Goal: Task Accomplishment & Management: Use online tool/utility

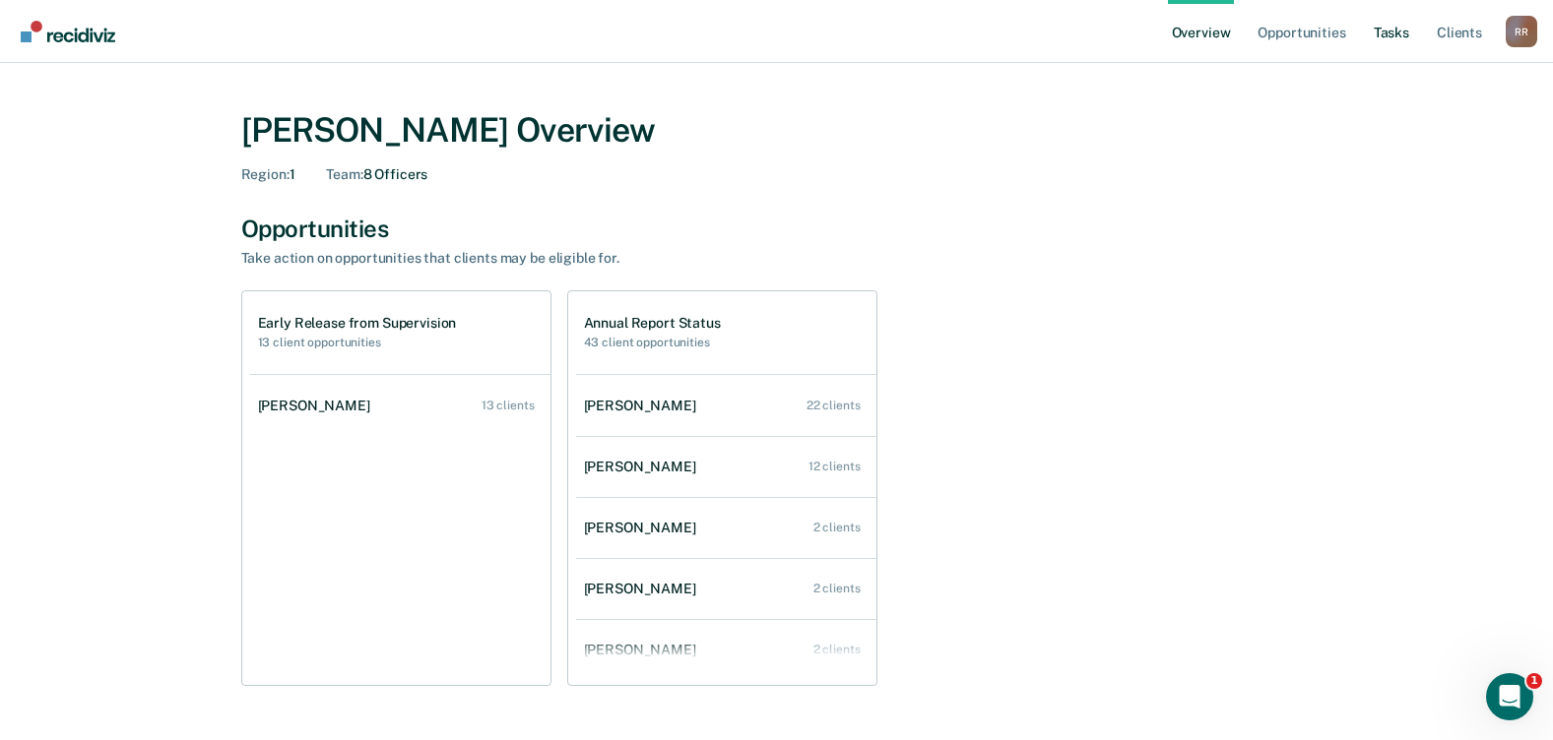
click at [1390, 32] on link "Tasks" at bounding box center [1390, 31] width 43 height 63
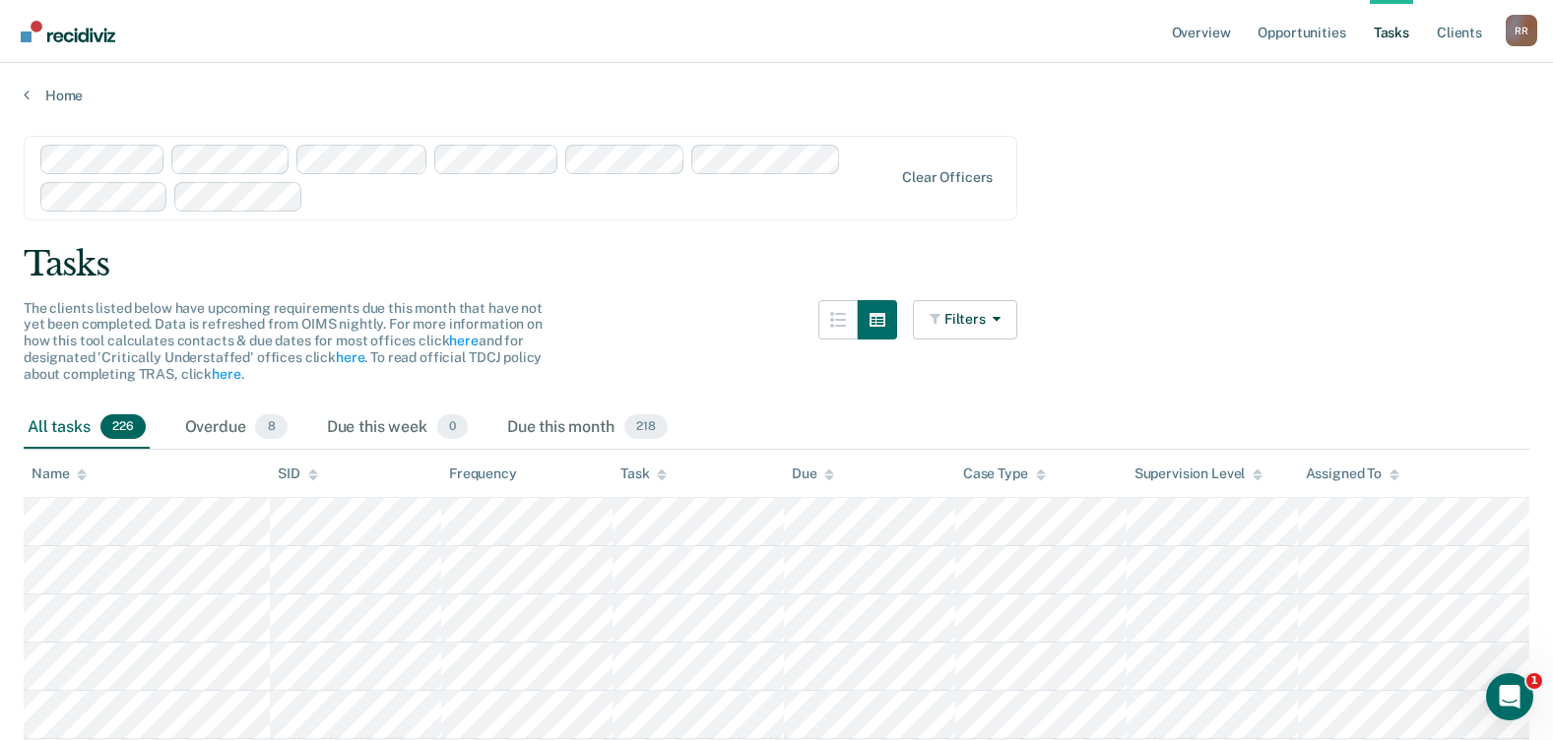
drag, startPoint x: 1367, startPoint y: 324, endPoint x: 1358, endPoint y: 320, distance: 10.6
click at [223, 431] on div "Overdue 8" at bounding box center [236, 428] width 110 height 43
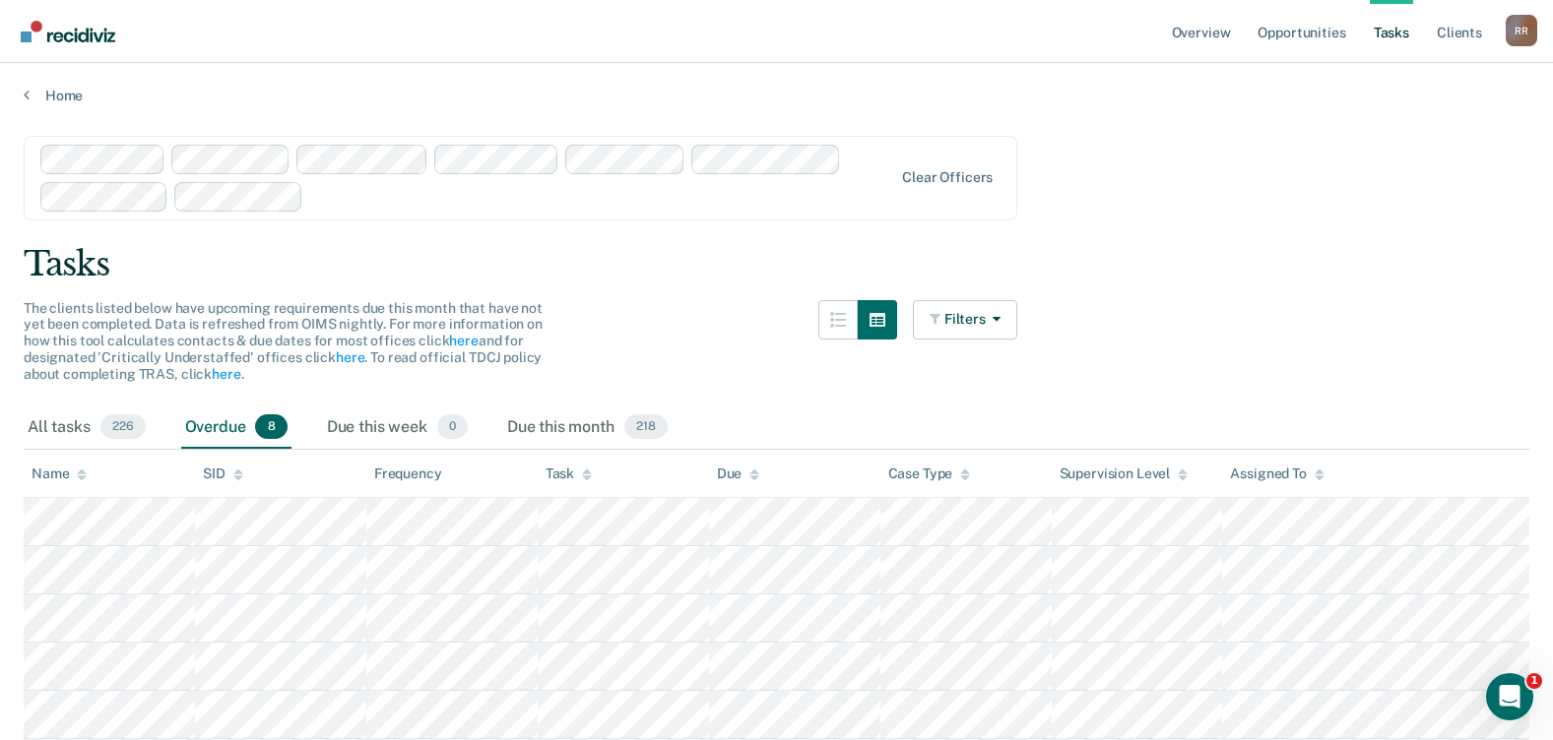
click at [1336, 285] on main "Clear officers Tasks The clients listed below have upcoming requirements due th…" at bounding box center [776, 530] width 1553 height 853
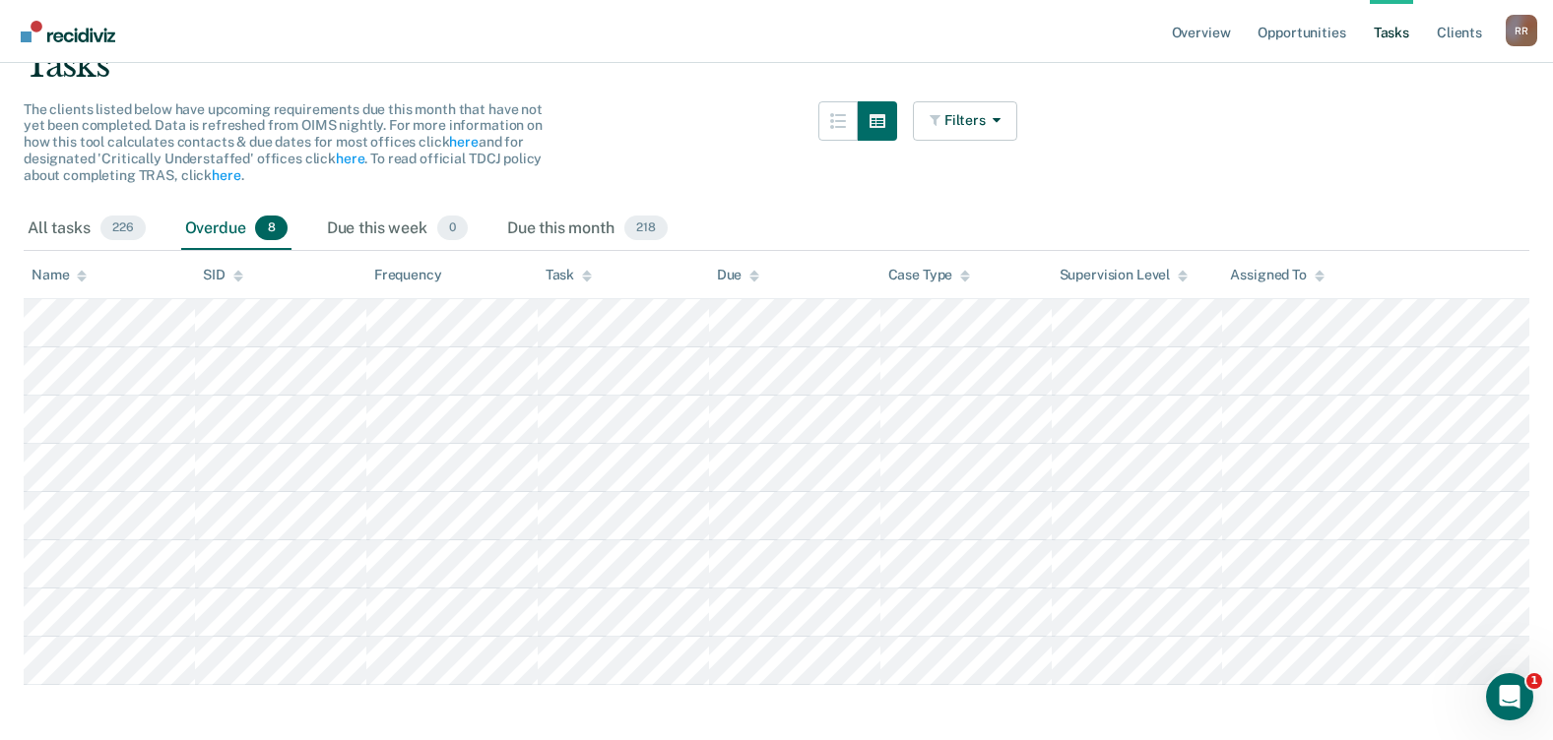
scroll to position [222, 0]
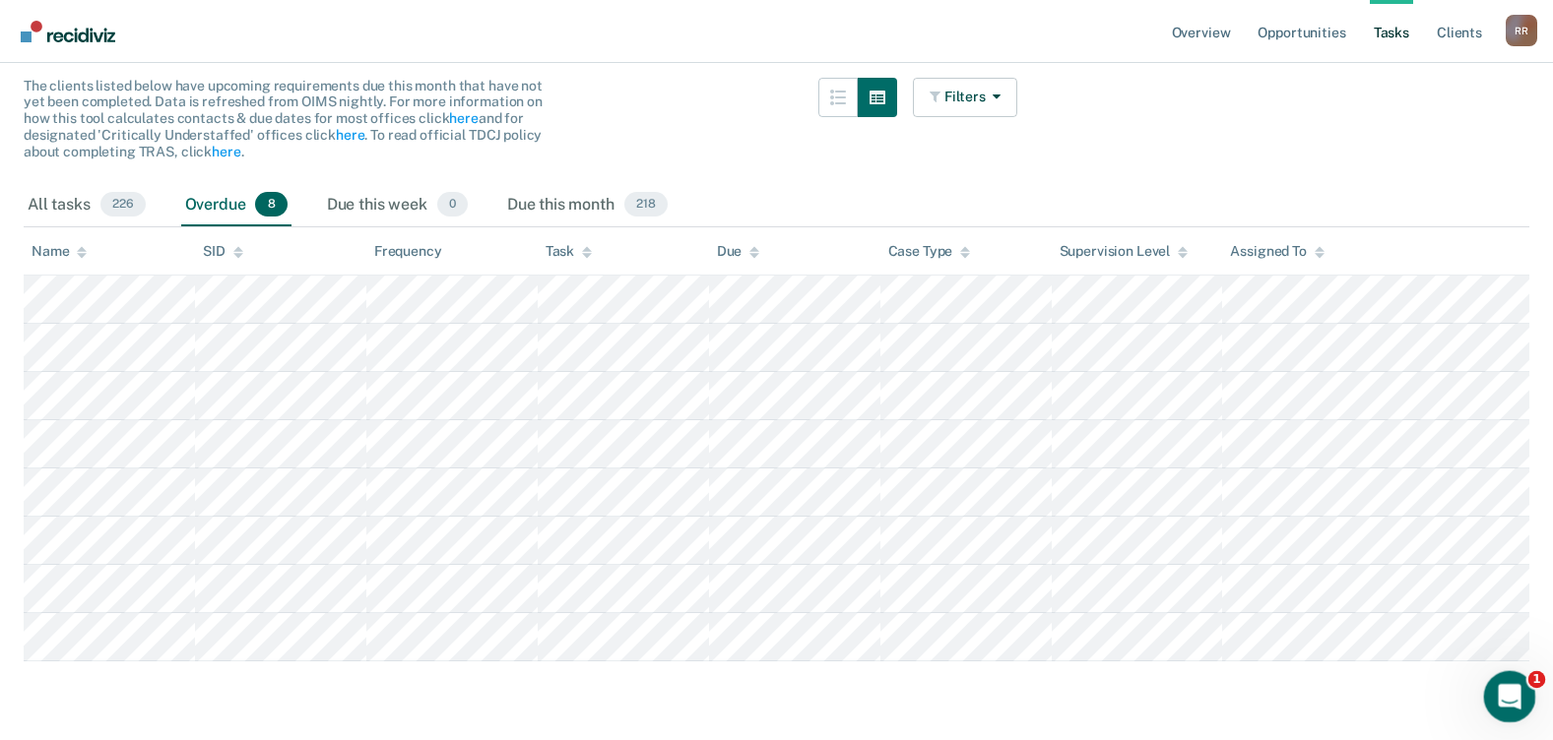
click at [1525, 676] on div "Open Intercom Messenger" at bounding box center [1506, 694] width 65 height 65
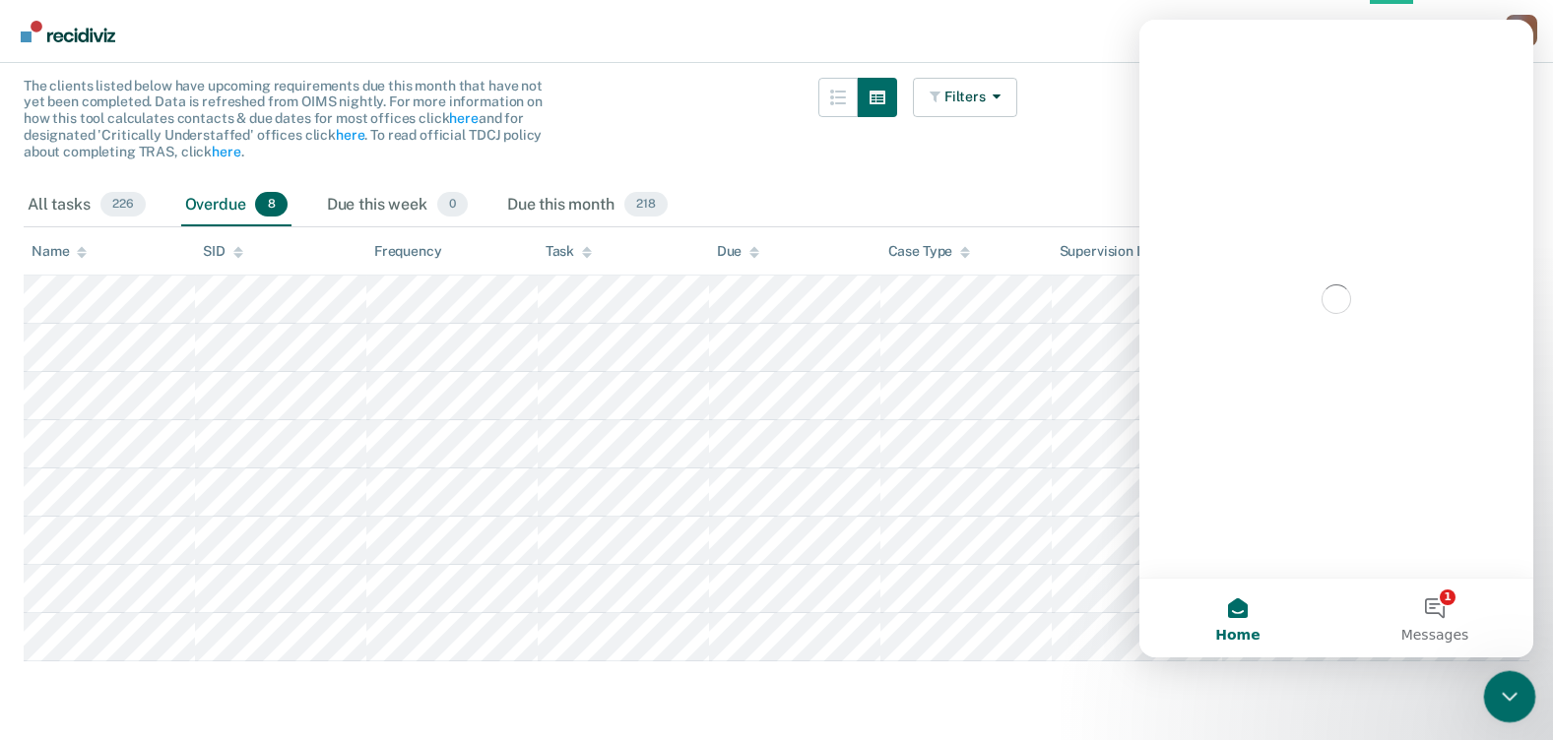
scroll to position [0, 0]
click at [1430, 608] on button "1 Messages" at bounding box center [1434, 618] width 197 height 79
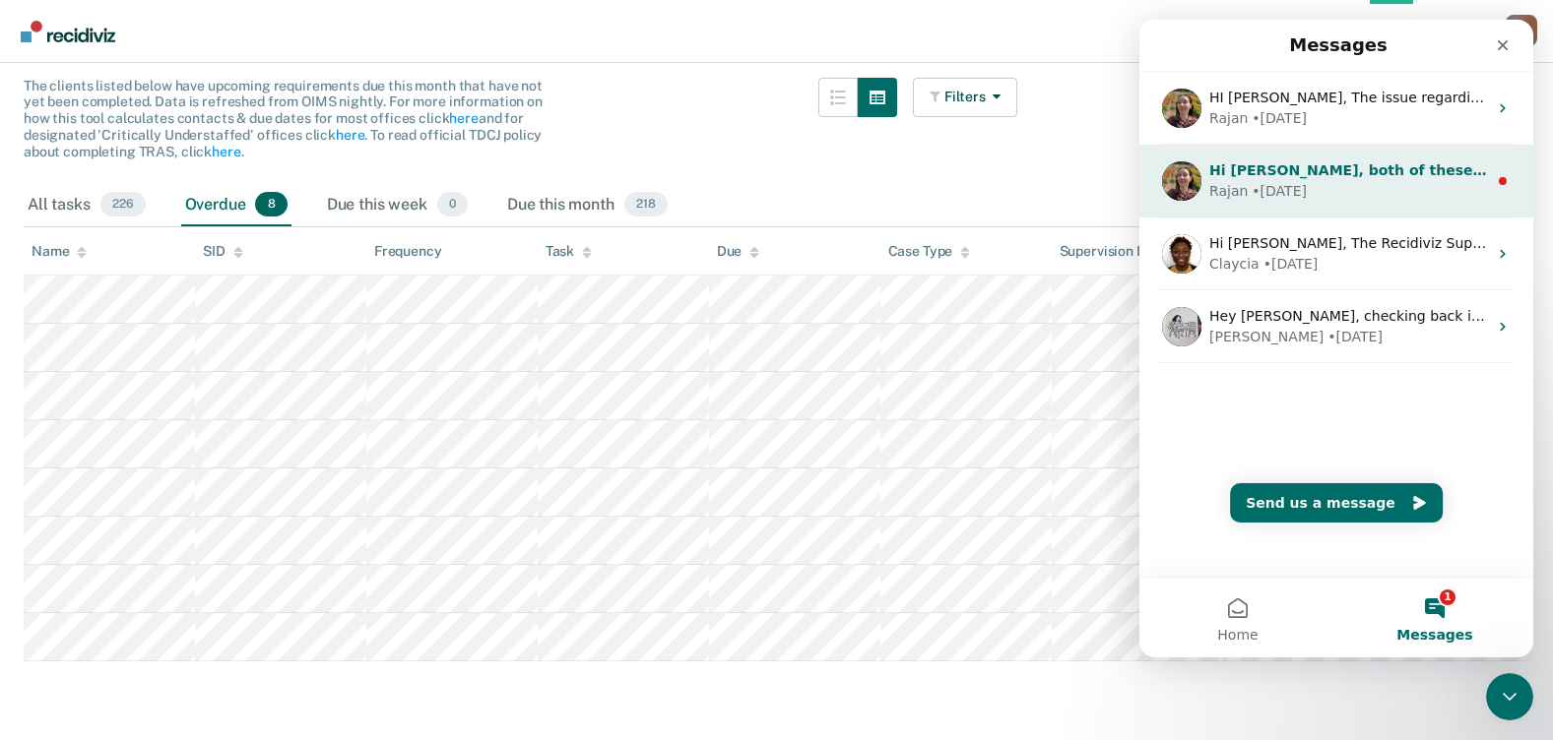
click at [1340, 167] on span "Hi [PERSON_NAME], both of these issues should now be resolved. Appreciate your …" at bounding box center [1568, 170] width 719 height 16
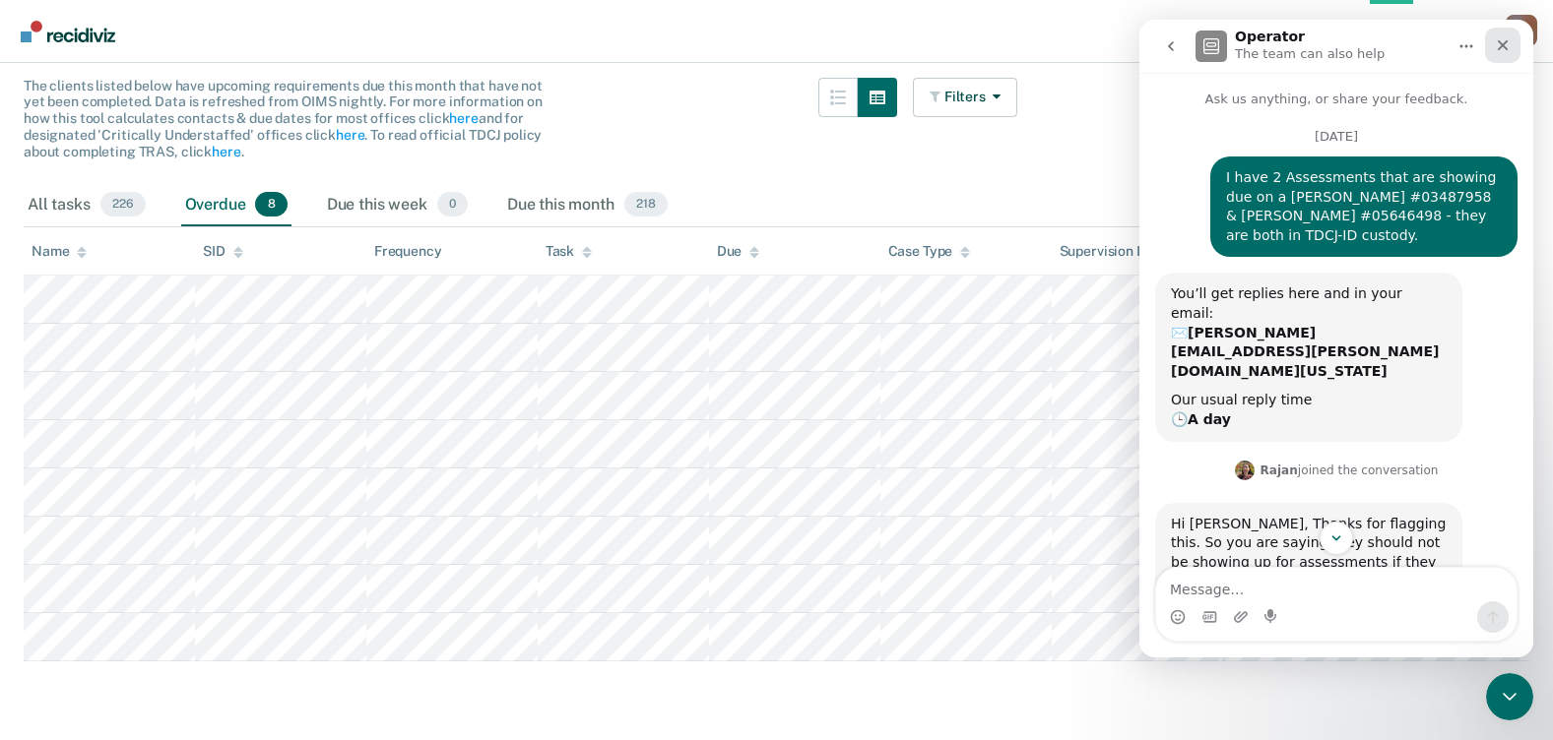
click at [1498, 41] on icon "Close" at bounding box center [1502, 45] width 11 height 11
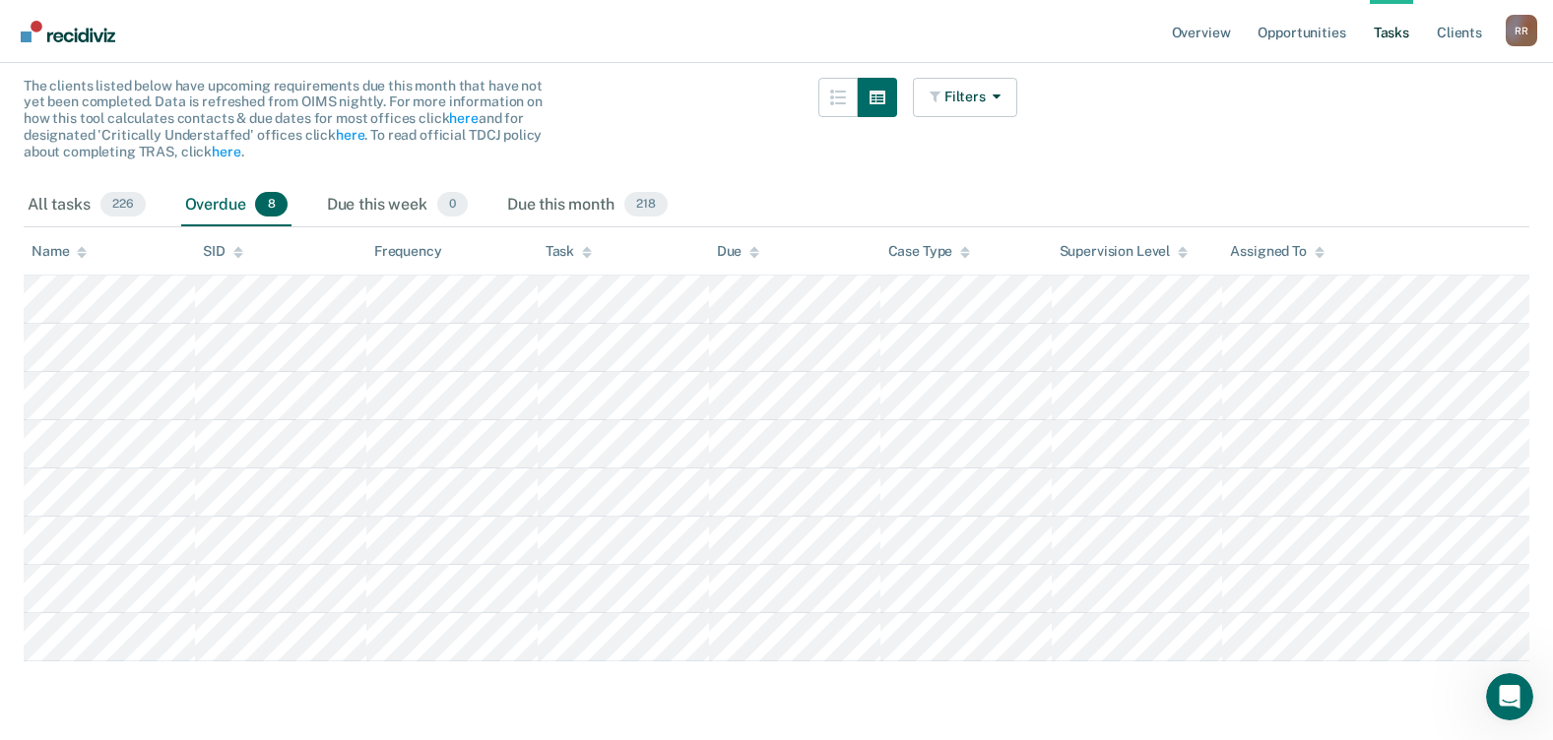
scroll to position [532, 0]
click at [1498, 698] on icon "Open Intercom Messenger" at bounding box center [1506, 694] width 32 height 32
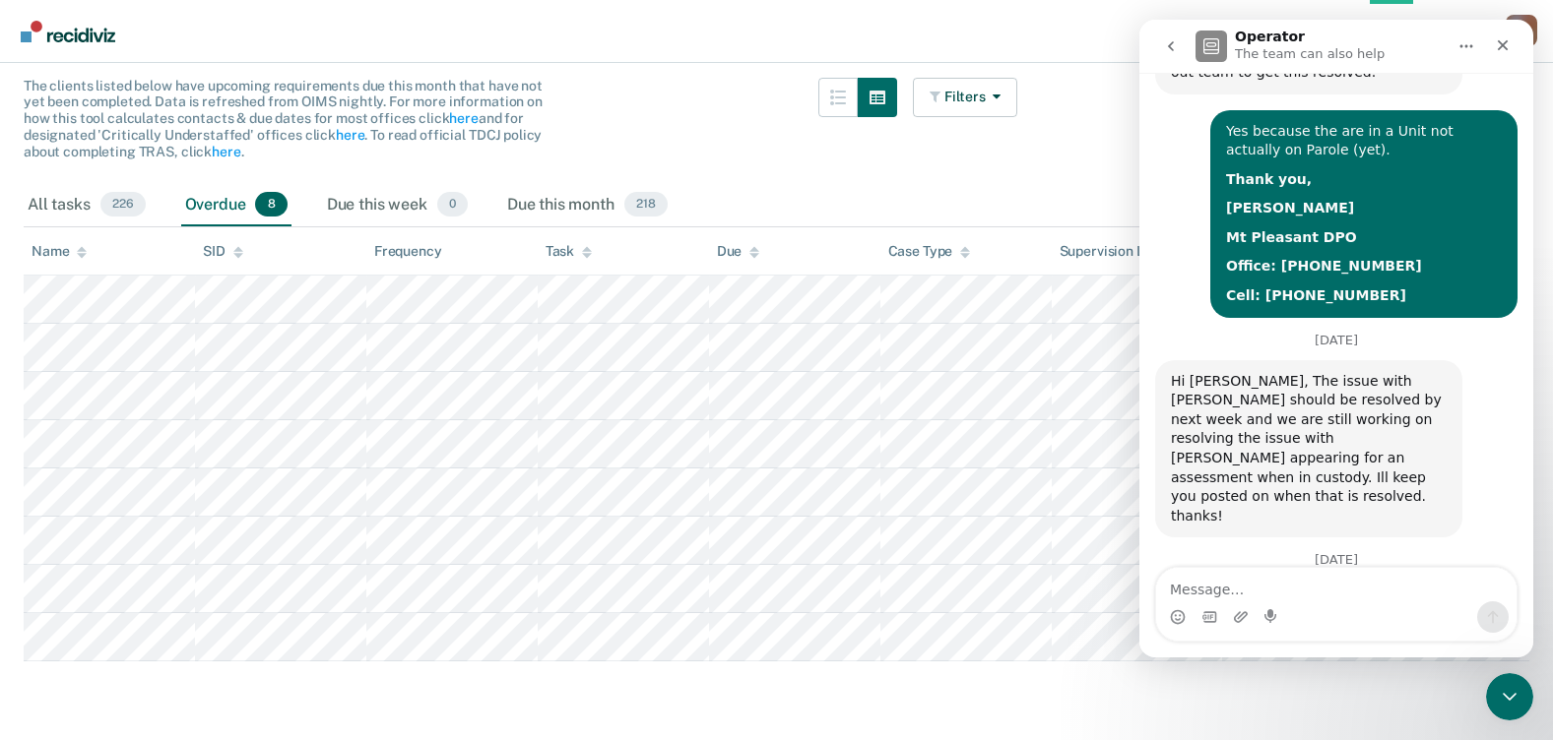
click at [1303, 589] on textarea "Message…" at bounding box center [1336, 584] width 360 height 33
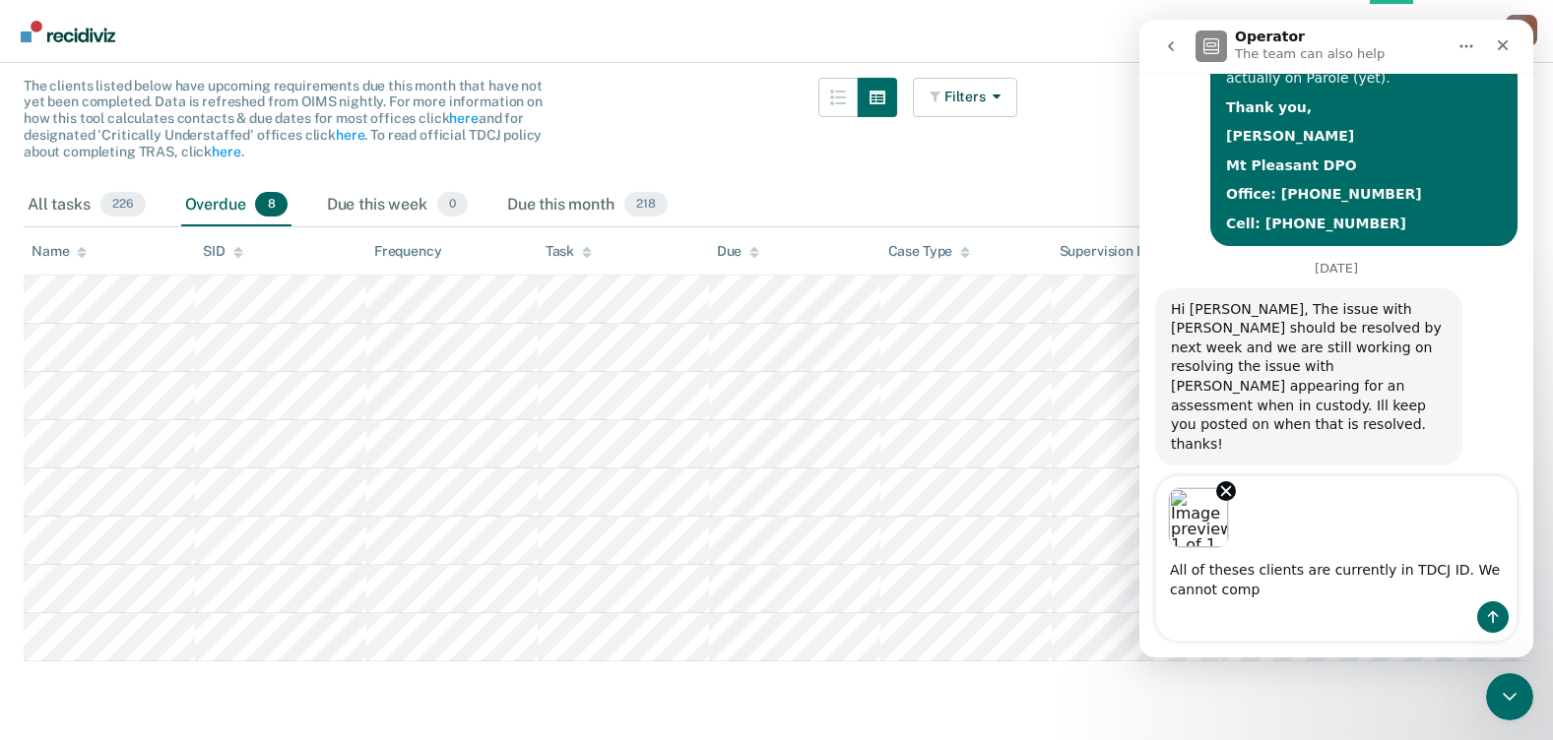
scroll to position [623, 0]
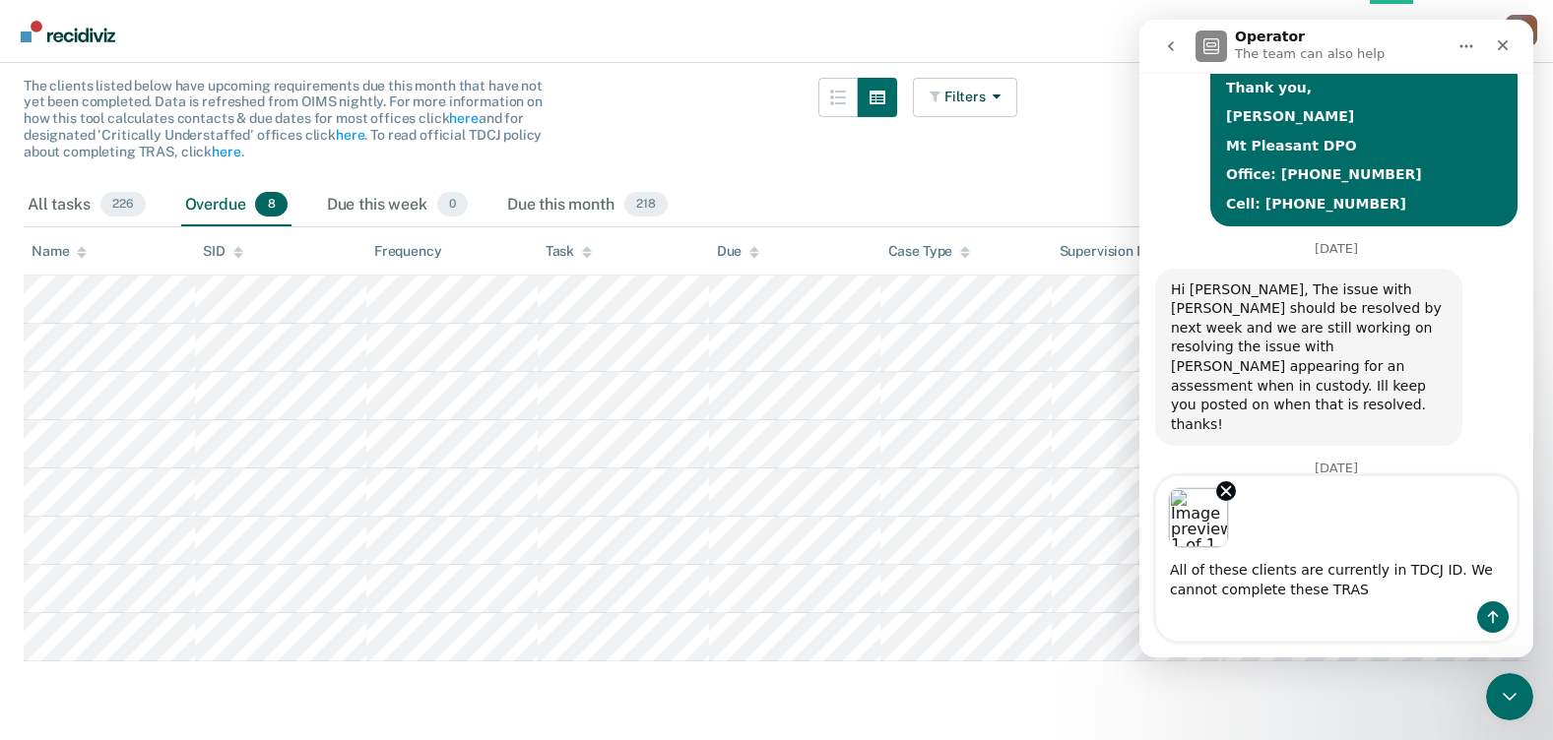
click at [1326, 589] on textarea "All of these clients are currently in TDCJ ID. We cannot complete these TRAS" at bounding box center [1336, 574] width 360 height 53
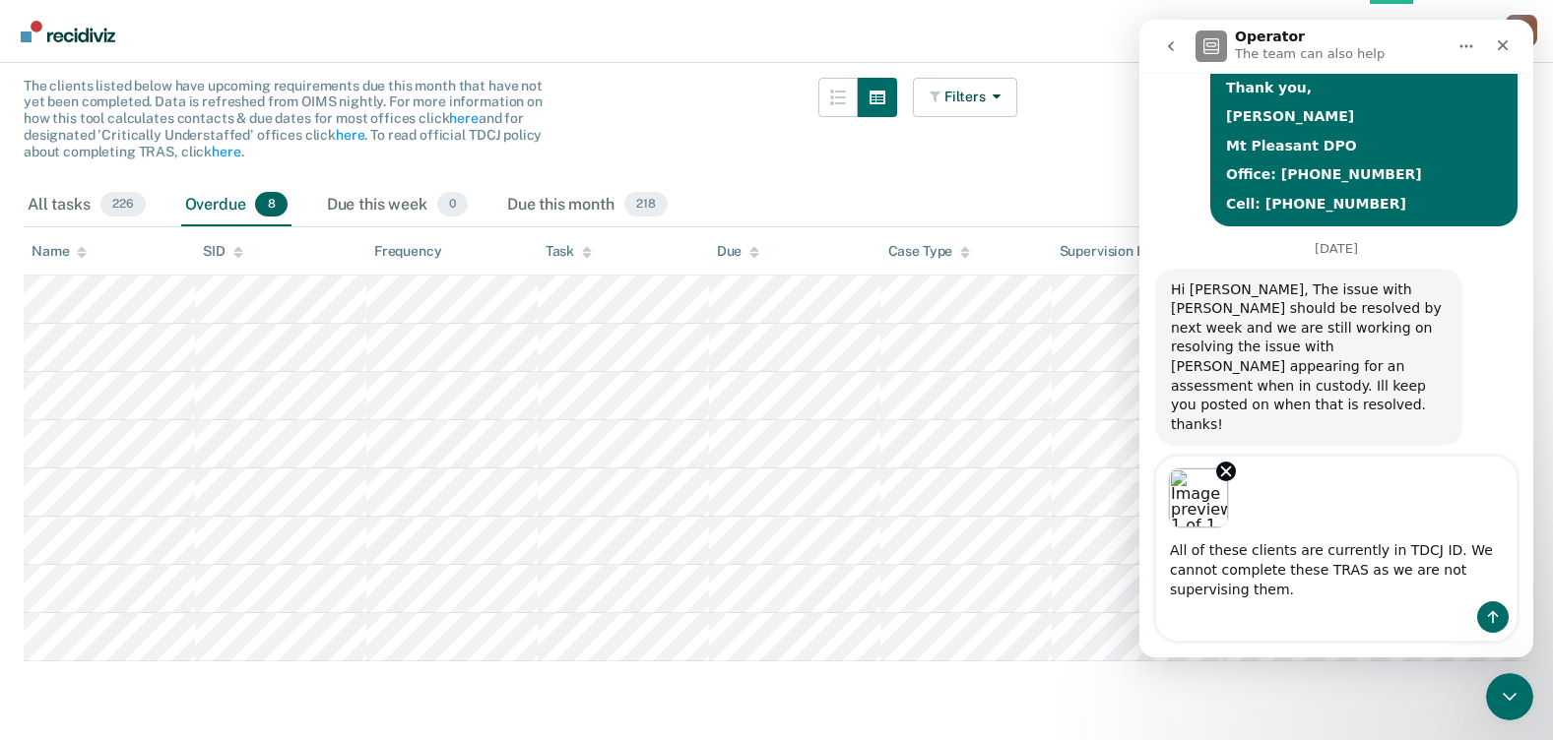
type textarea "All of these clients are currently in TDCJ ID. We cannot complete these TRAS as…"
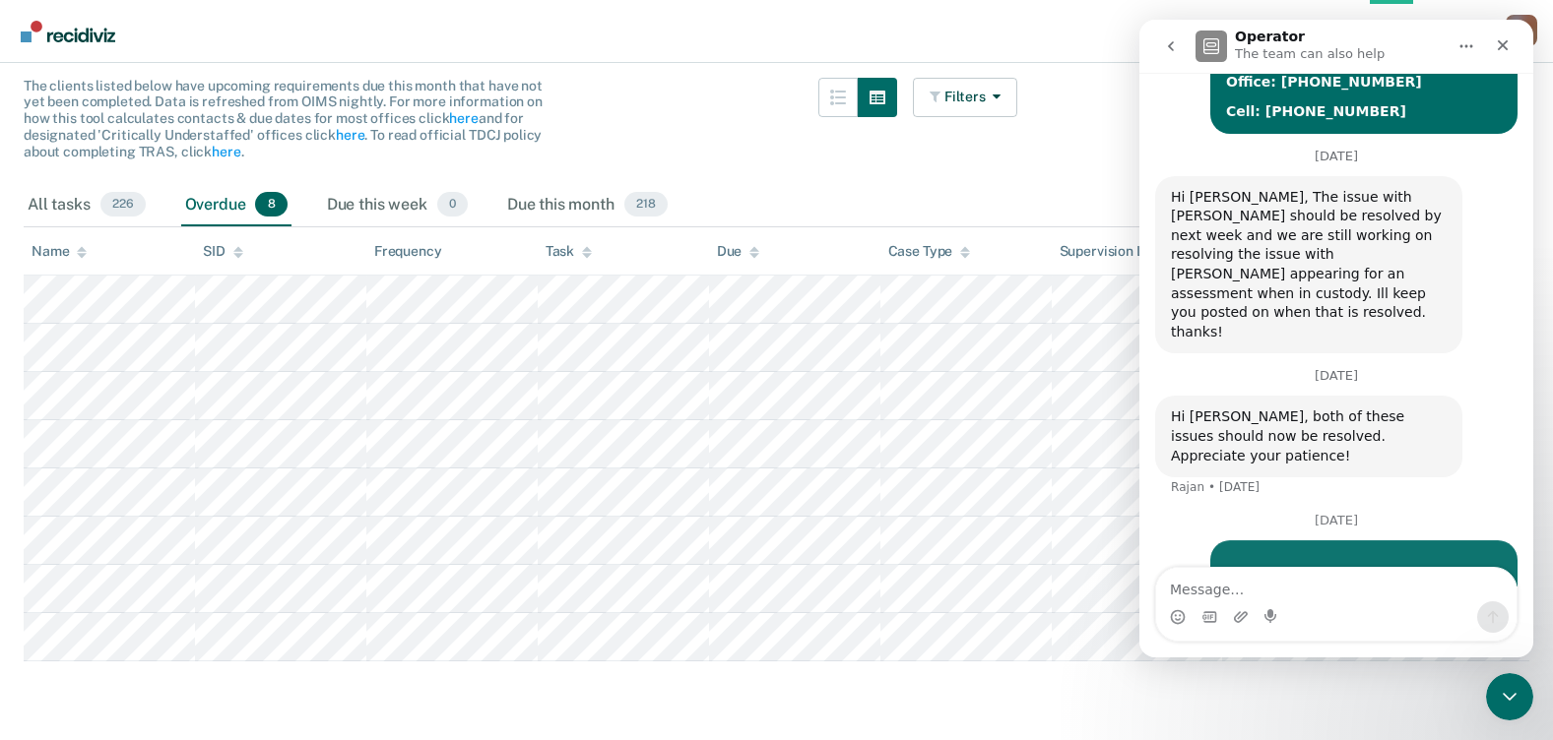
scroll to position [774, 0]
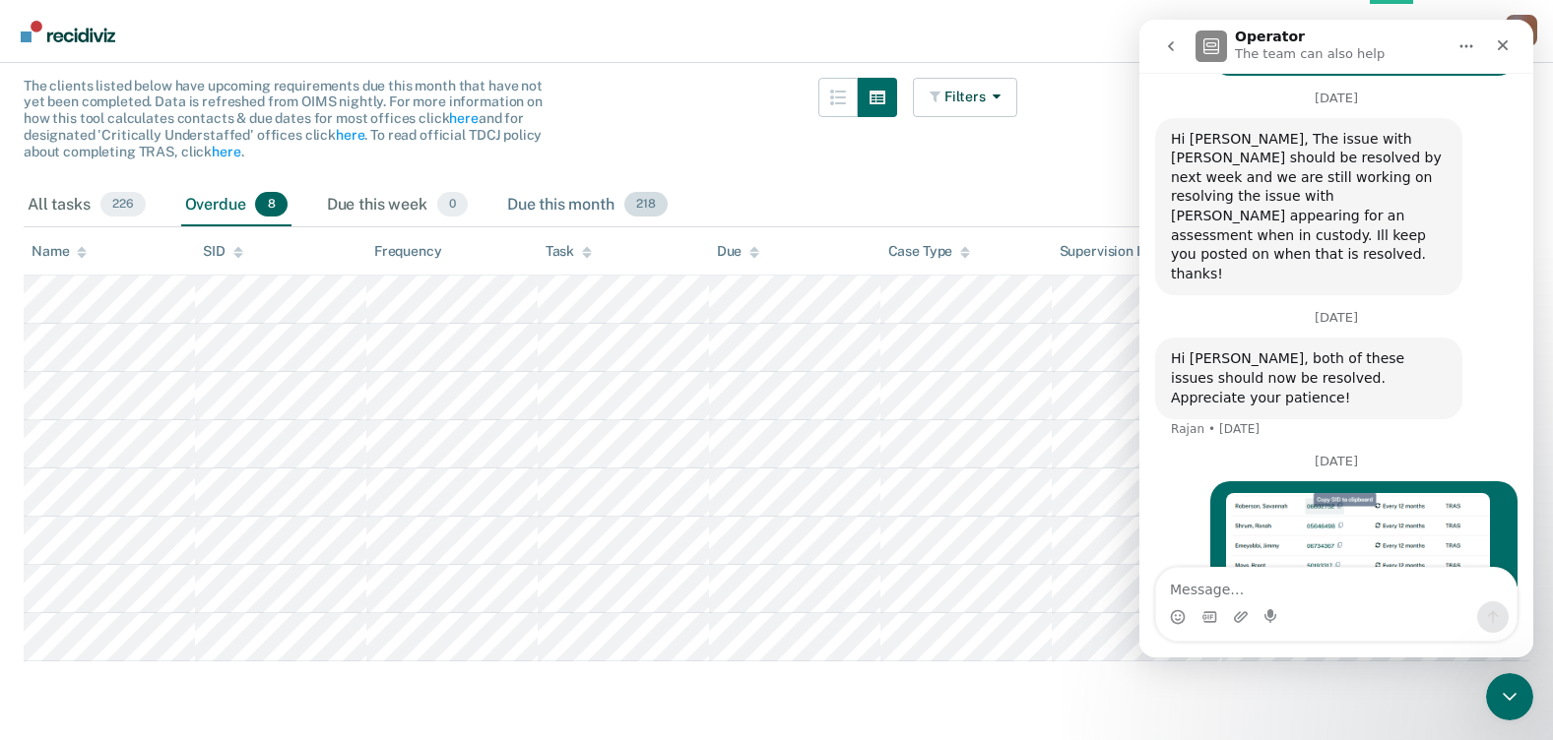
click at [546, 196] on div "Due this month 218" at bounding box center [587, 205] width 168 height 43
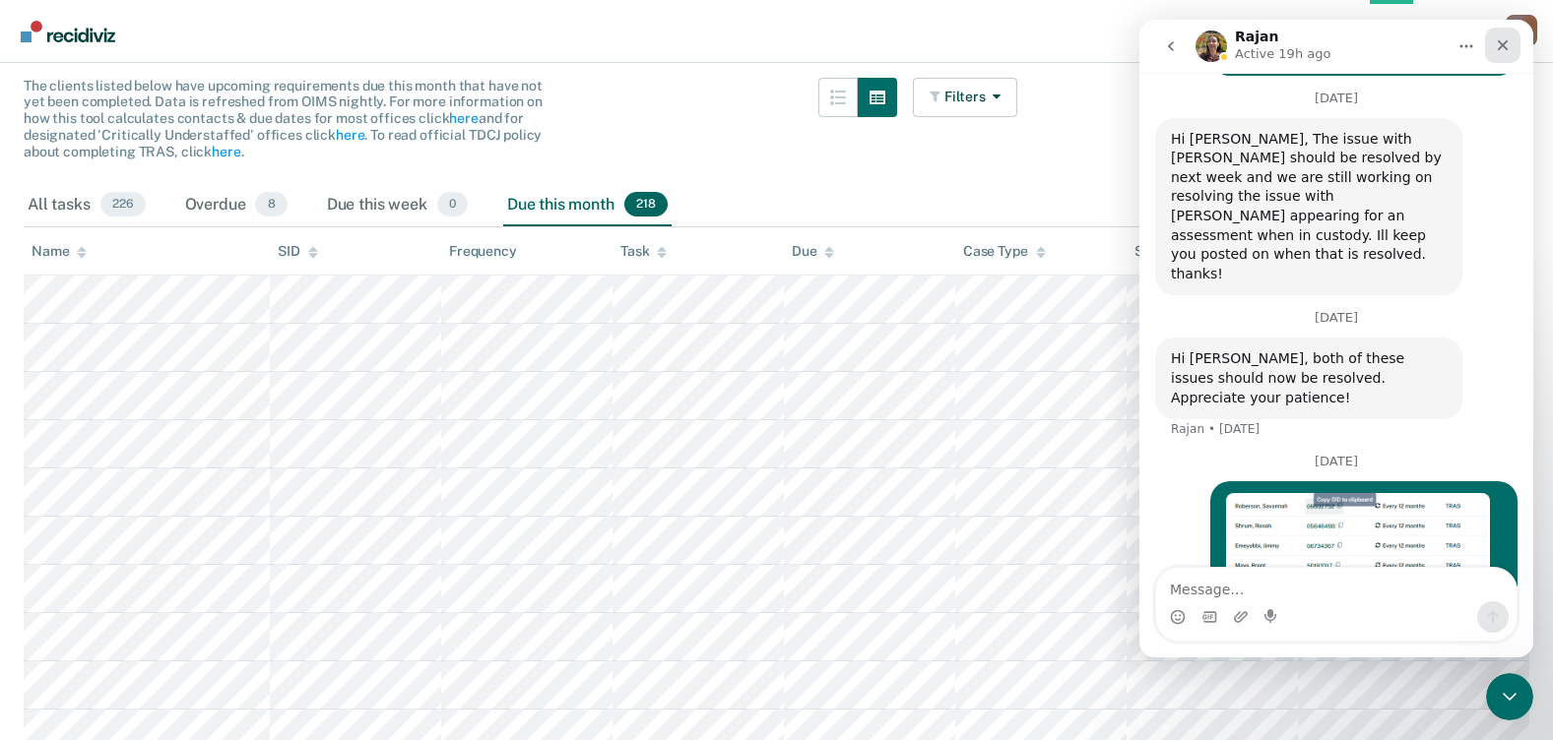
click at [1501, 49] on icon "Close" at bounding box center [1502, 45] width 16 height 16
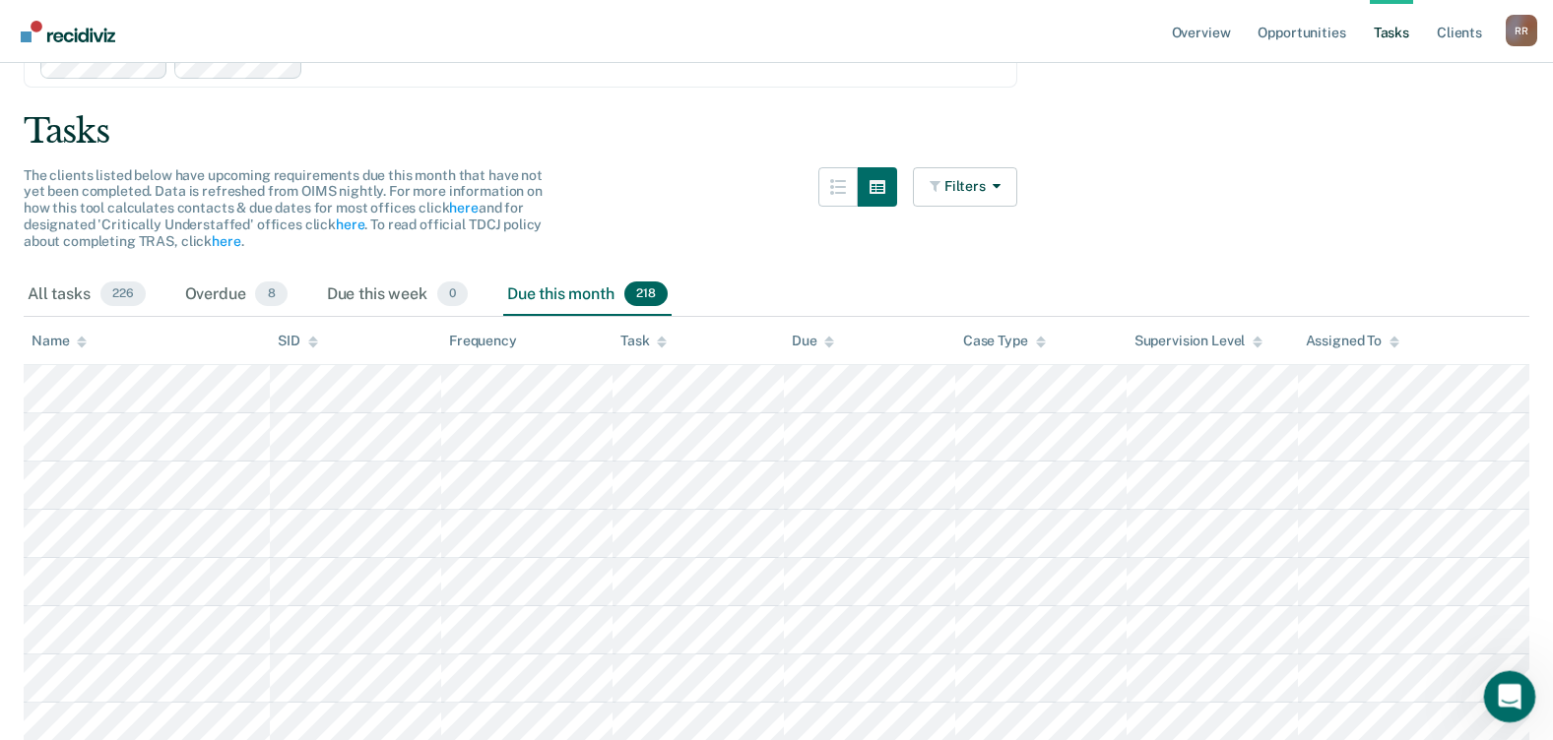
scroll to position [0, 0]
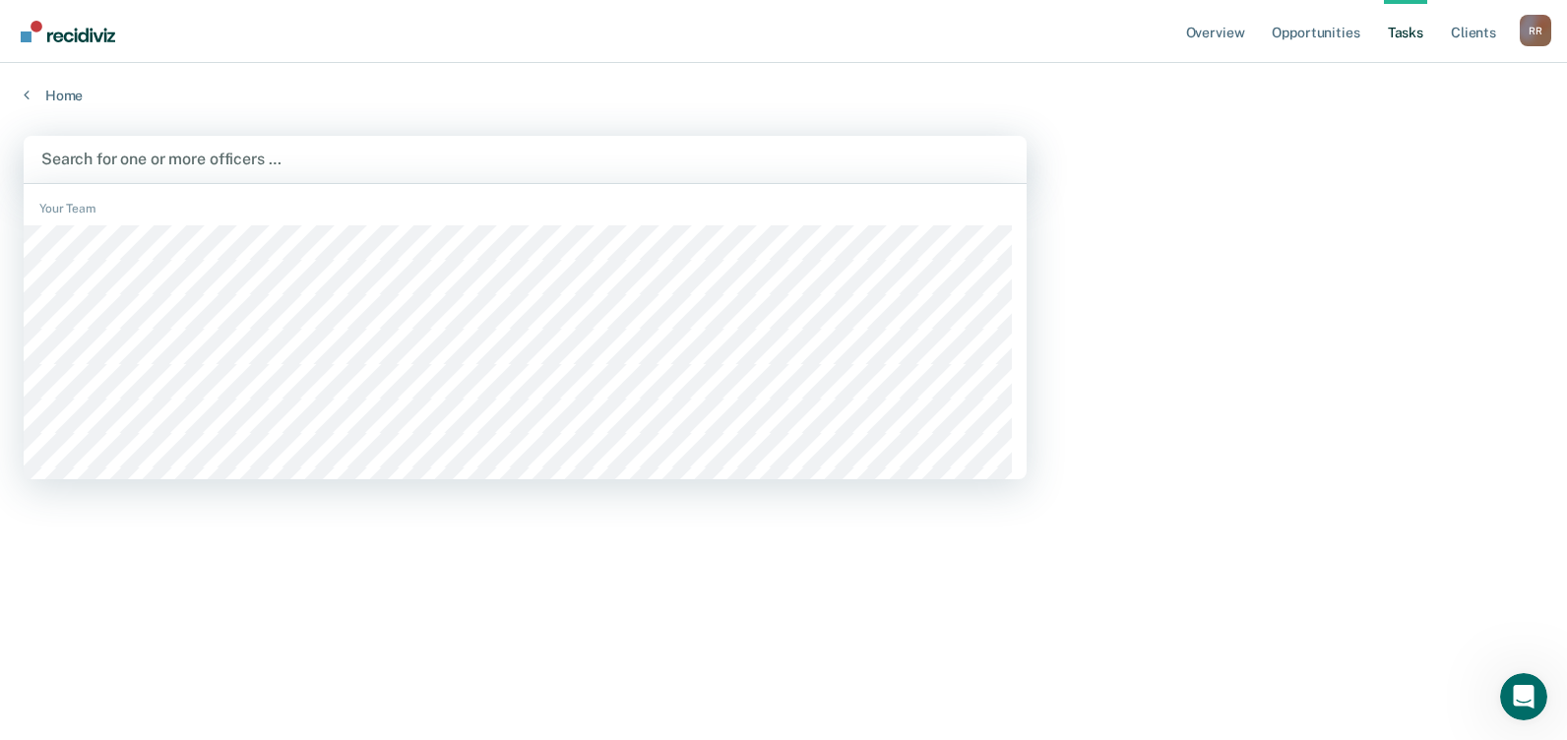
click at [177, 152] on div at bounding box center [525, 159] width 968 height 23
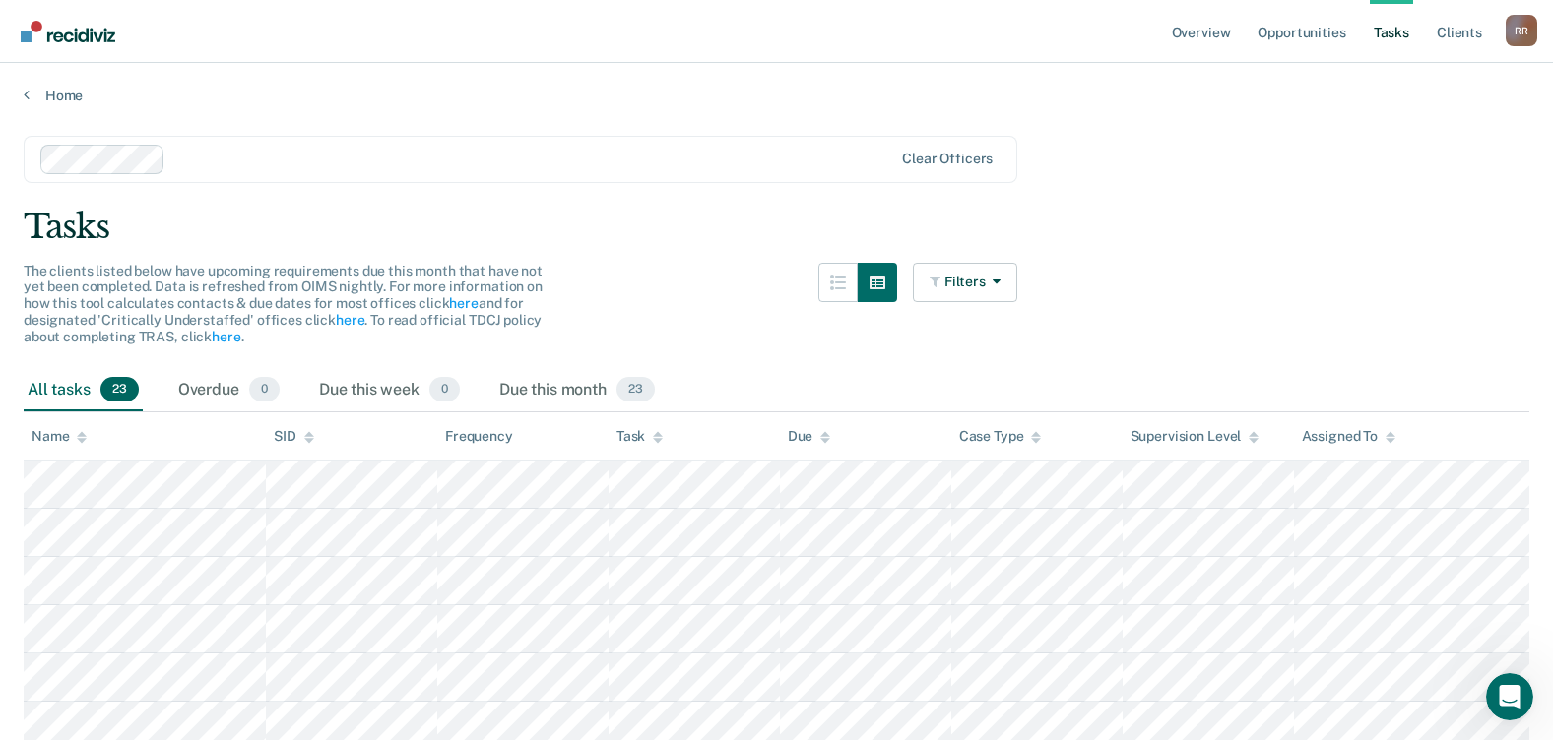
click at [798, 432] on div "Due" at bounding box center [809, 436] width 43 height 17
click at [799, 436] on div "Due" at bounding box center [809, 436] width 43 height 17
click at [37, 431] on div "Name" at bounding box center [59, 436] width 55 height 17
click at [36, 430] on div "Name" at bounding box center [59, 436] width 55 height 17
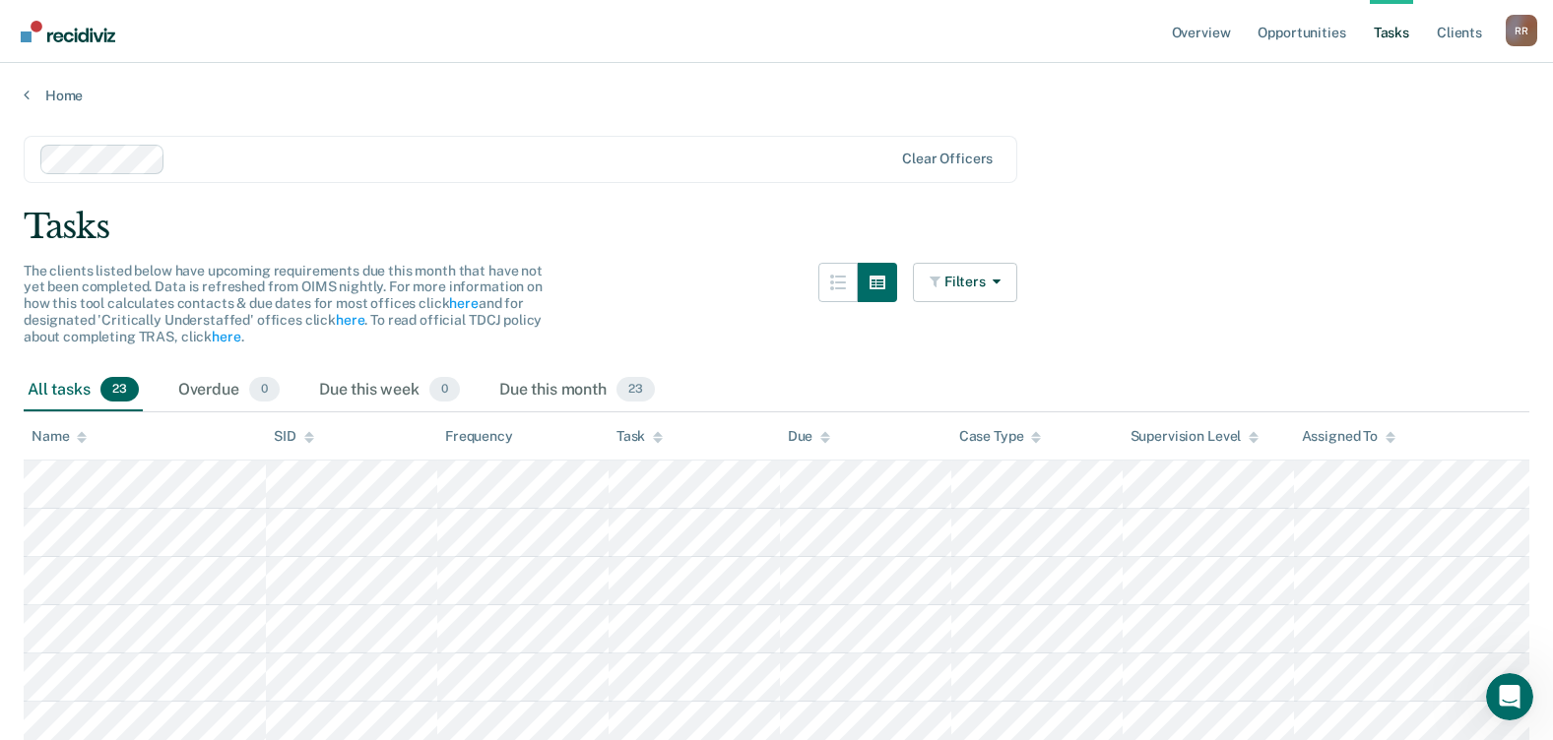
click at [83, 434] on icon at bounding box center [82, 433] width 10 height 5
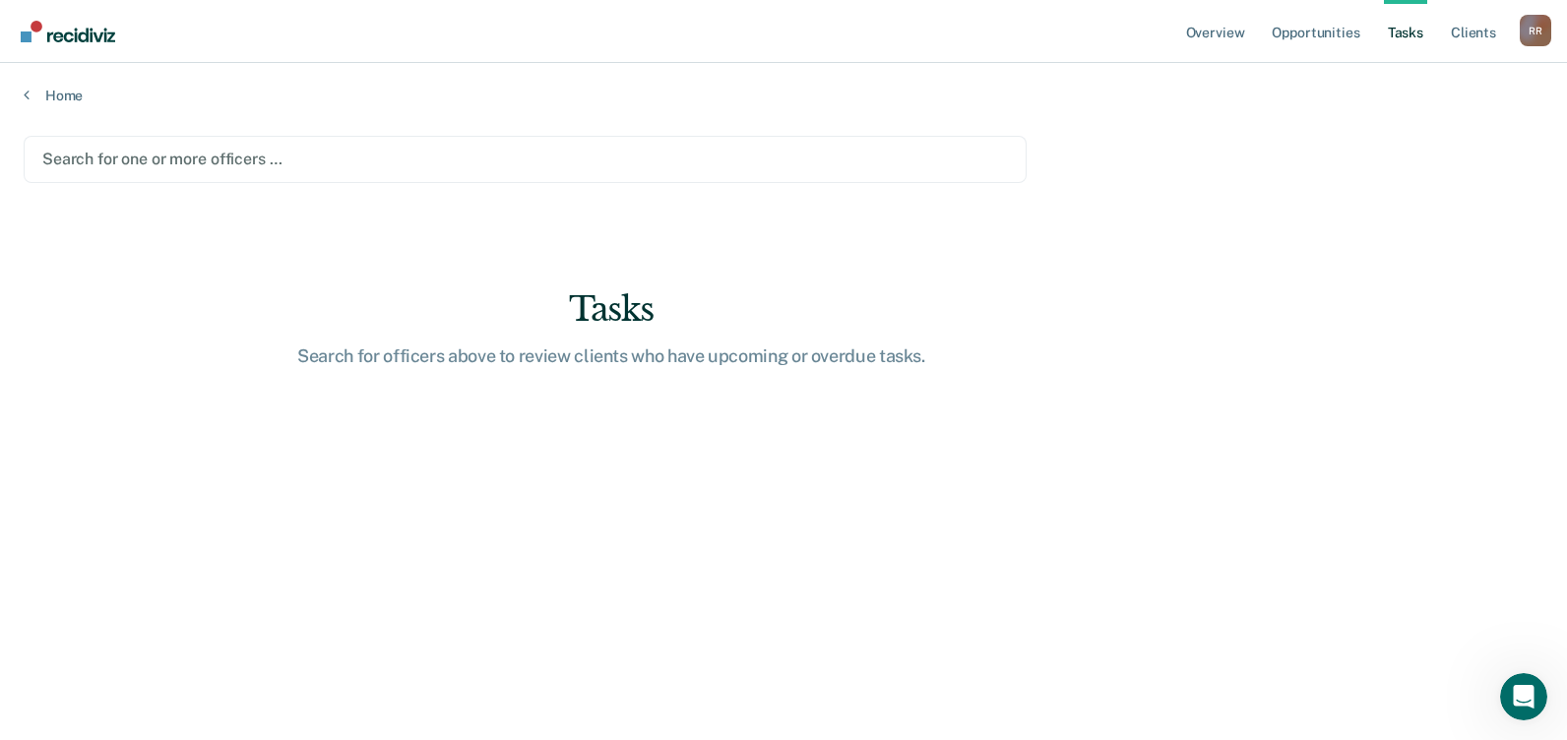
click at [244, 149] on div at bounding box center [525, 159] width 966 height 23
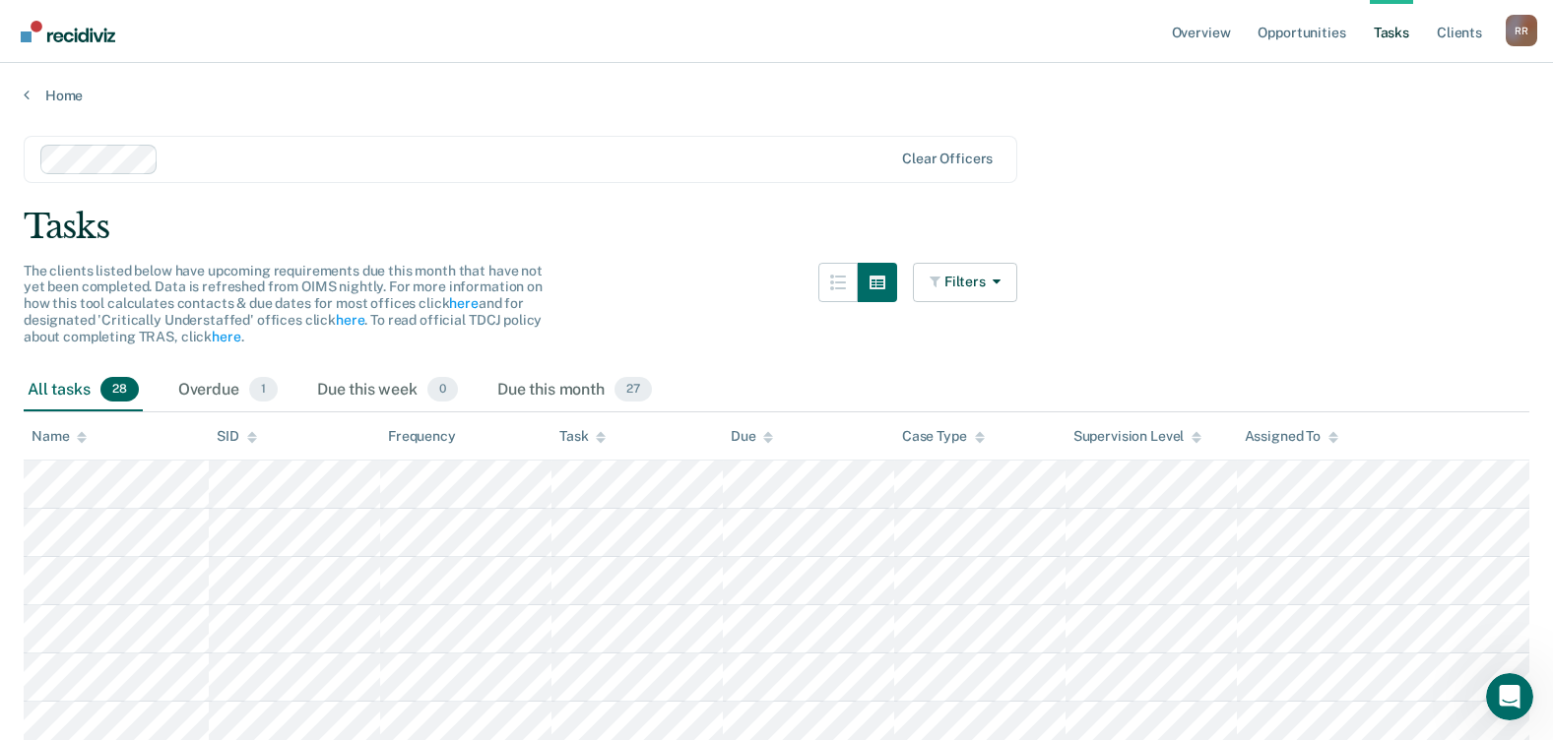
drag, startPoint x: 1103, startPoint y: 243, endPoint x: 910, endPoint y: 179, distance: 203.3
click at [910, 179] on div "Clear officers" at bounding box center [520, 159] width 993 height 47
click at [34, 436] on div "Name" at bounding box center [59, 436] width 55 height 17
click at [204, 391] on div "Overdue 1" at bounding box center [227, 390] width 107 height 43
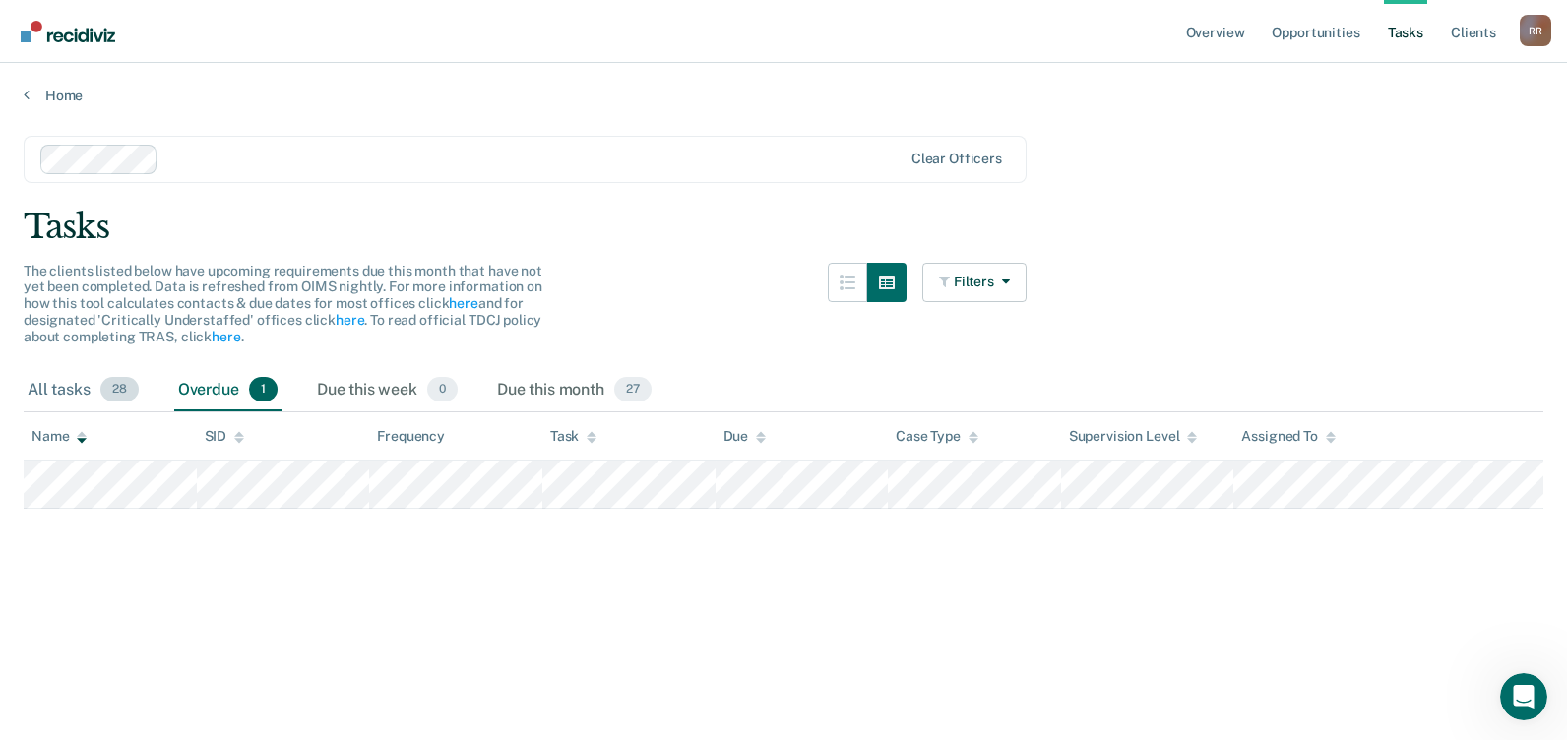
click at [49, 389] on div "All tasks 28" at bounding box center [83, 390] width 119 height 43
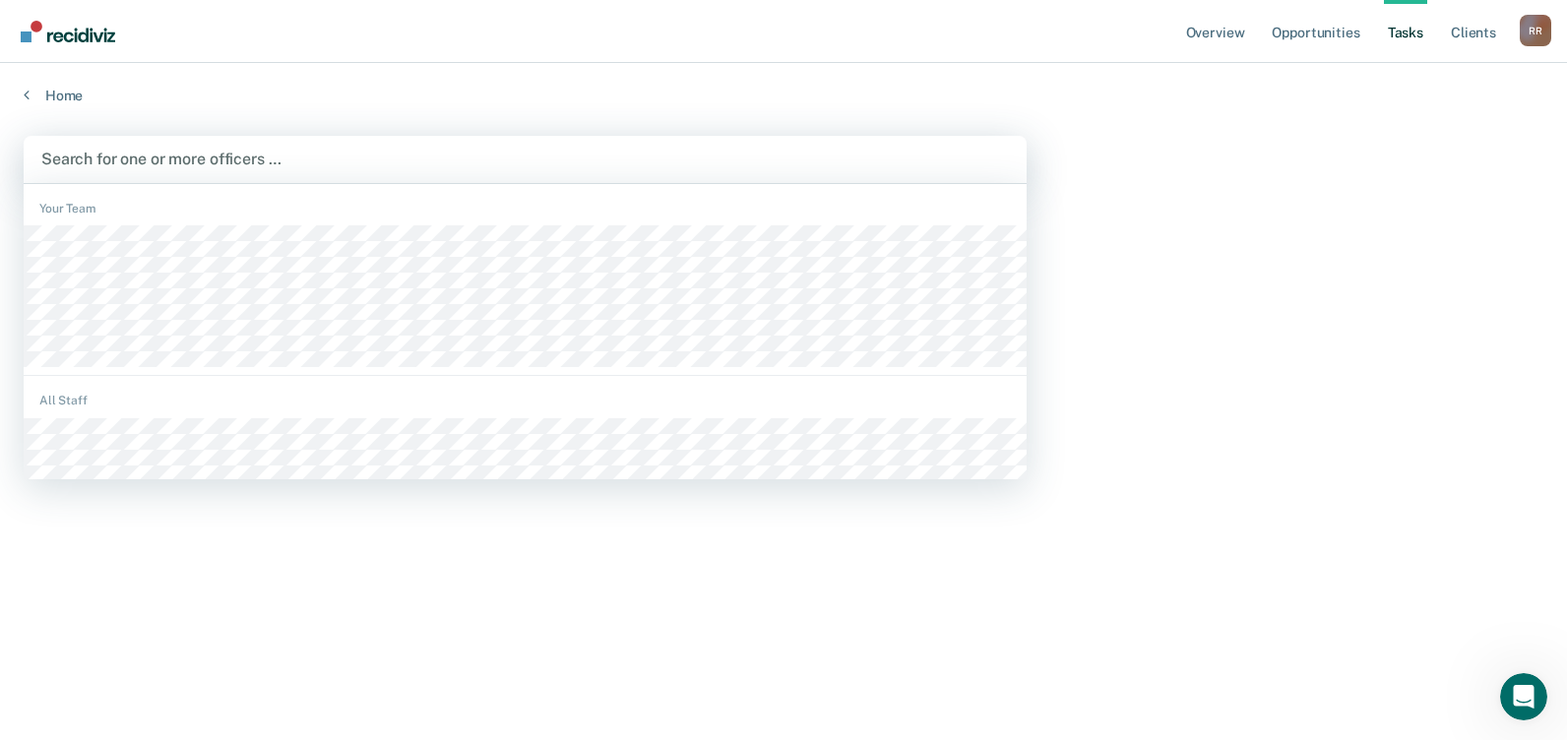
click at [290, 159] on div at bounding box center [525, 159] width 968 height 23
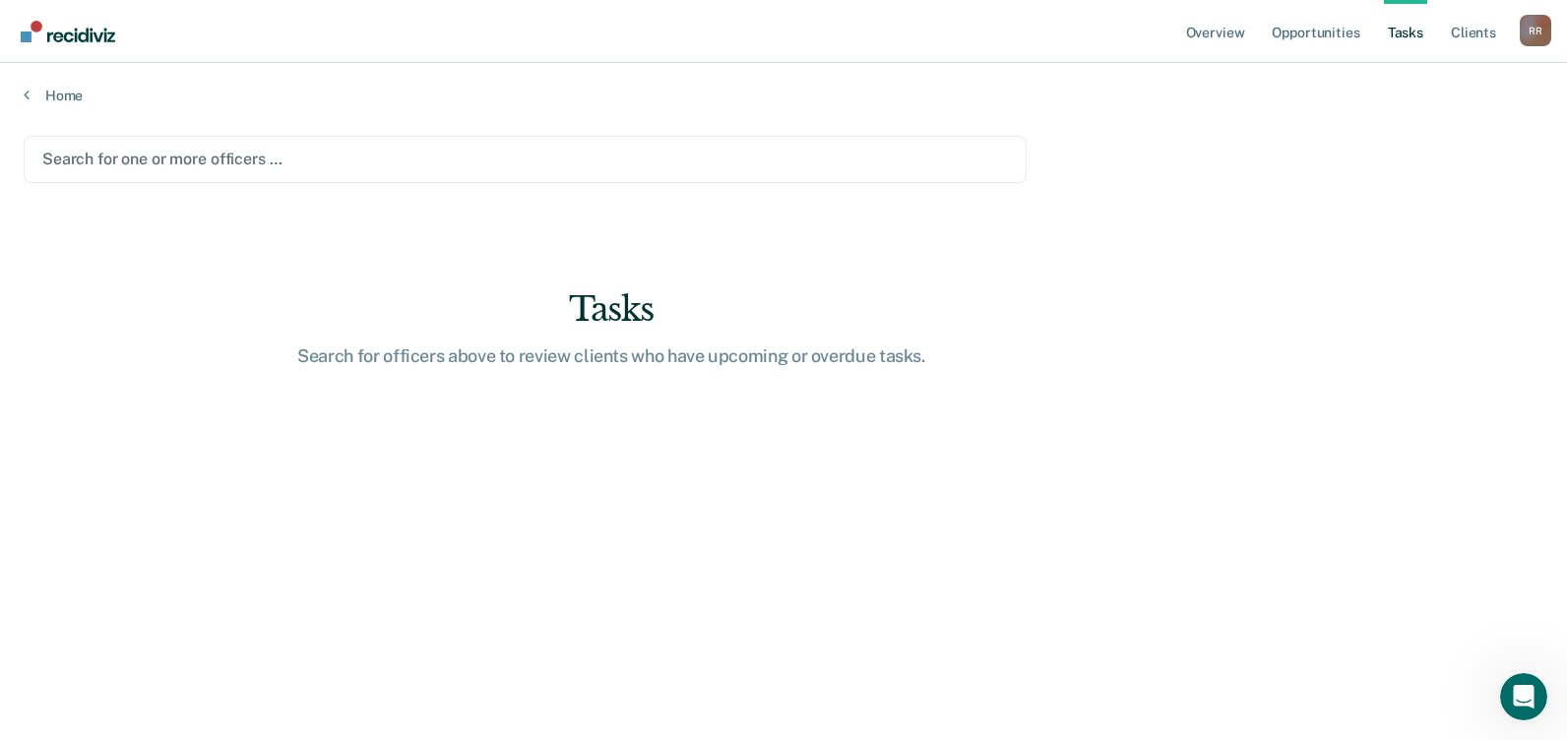
click at [258, 164] on div at bounding box center [525, 159] width 966 height 23
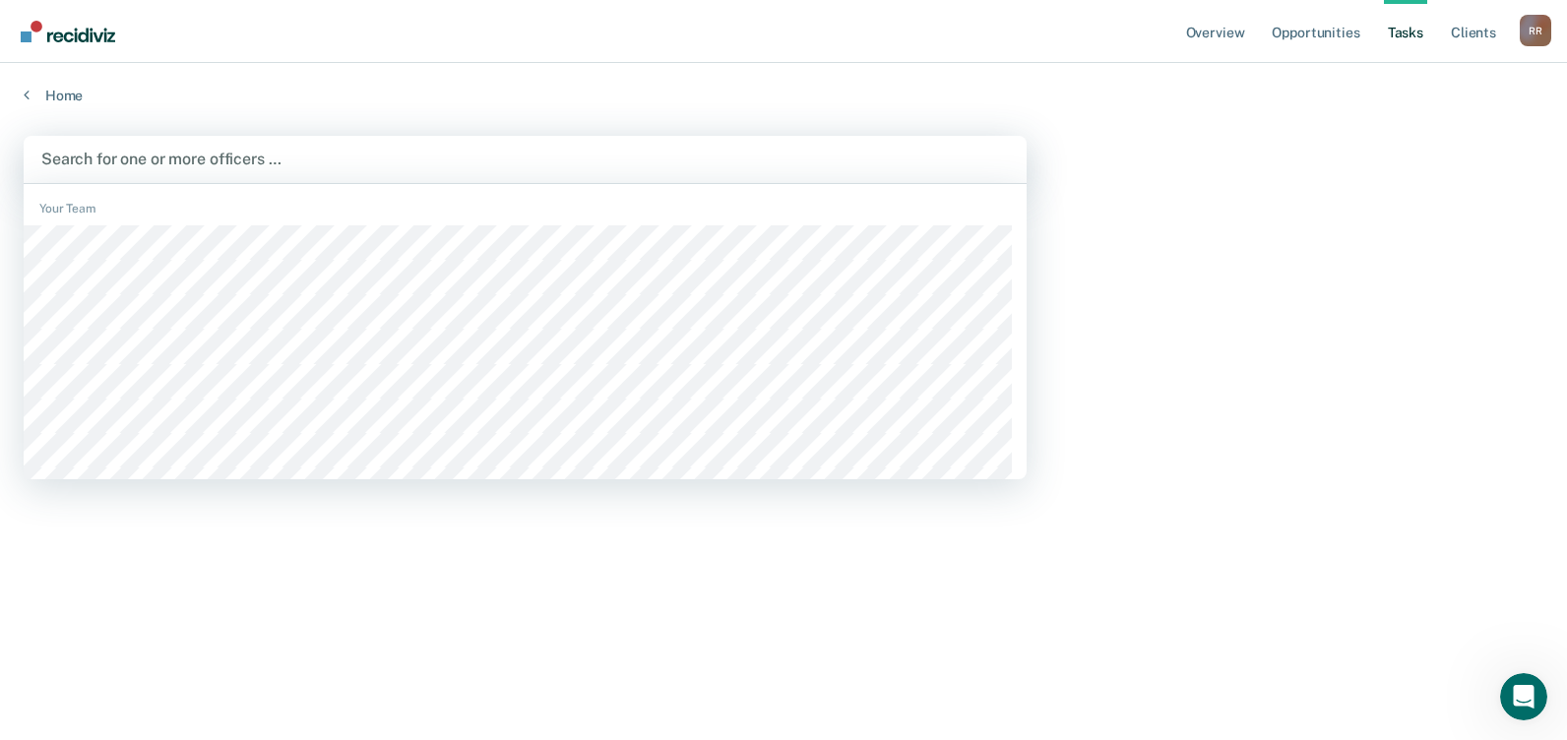
click at [184, 165] on div at bounding box center [525, 159] width 968 height 23
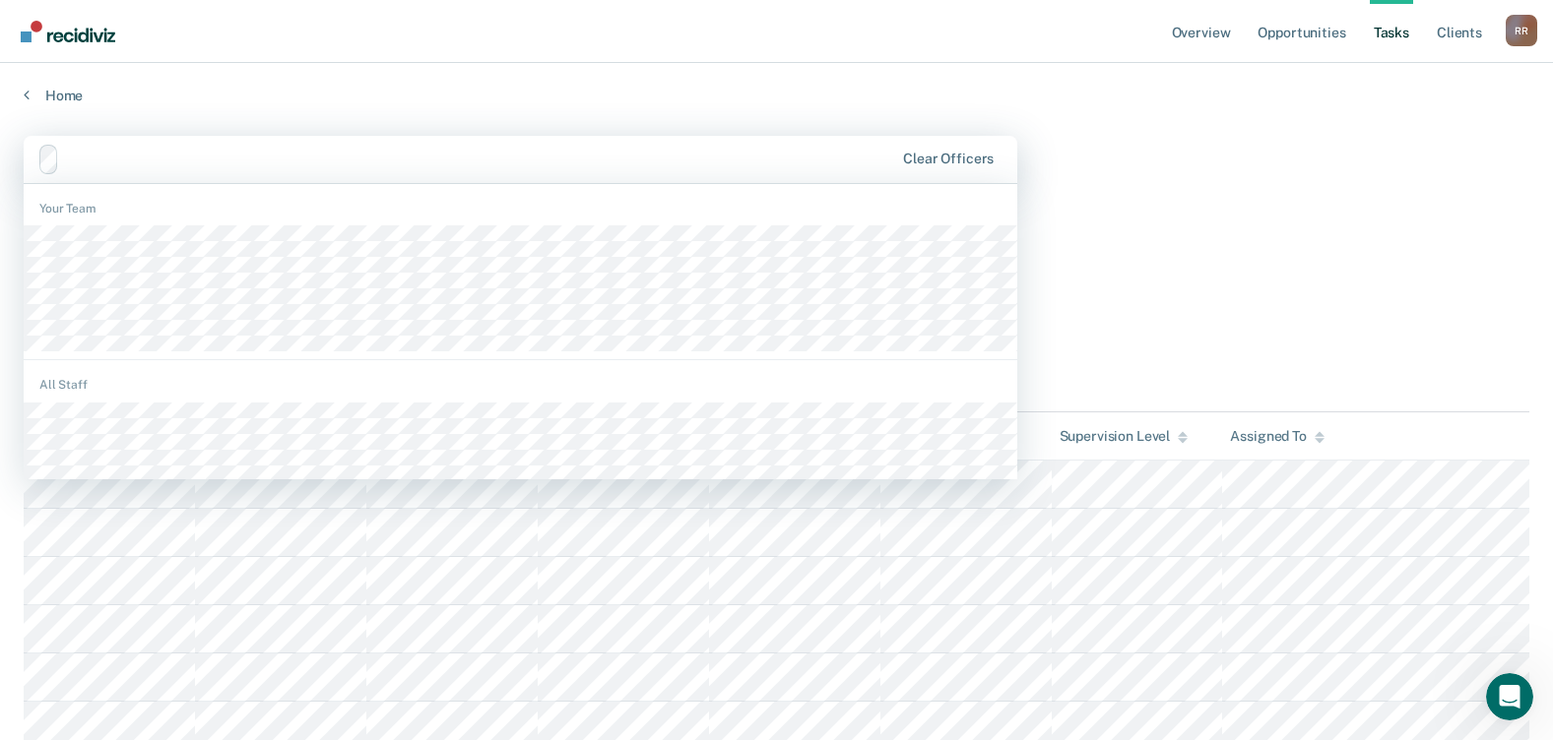
click at [240, 158] on div at bounding box center [480, 159] width 826 height 23
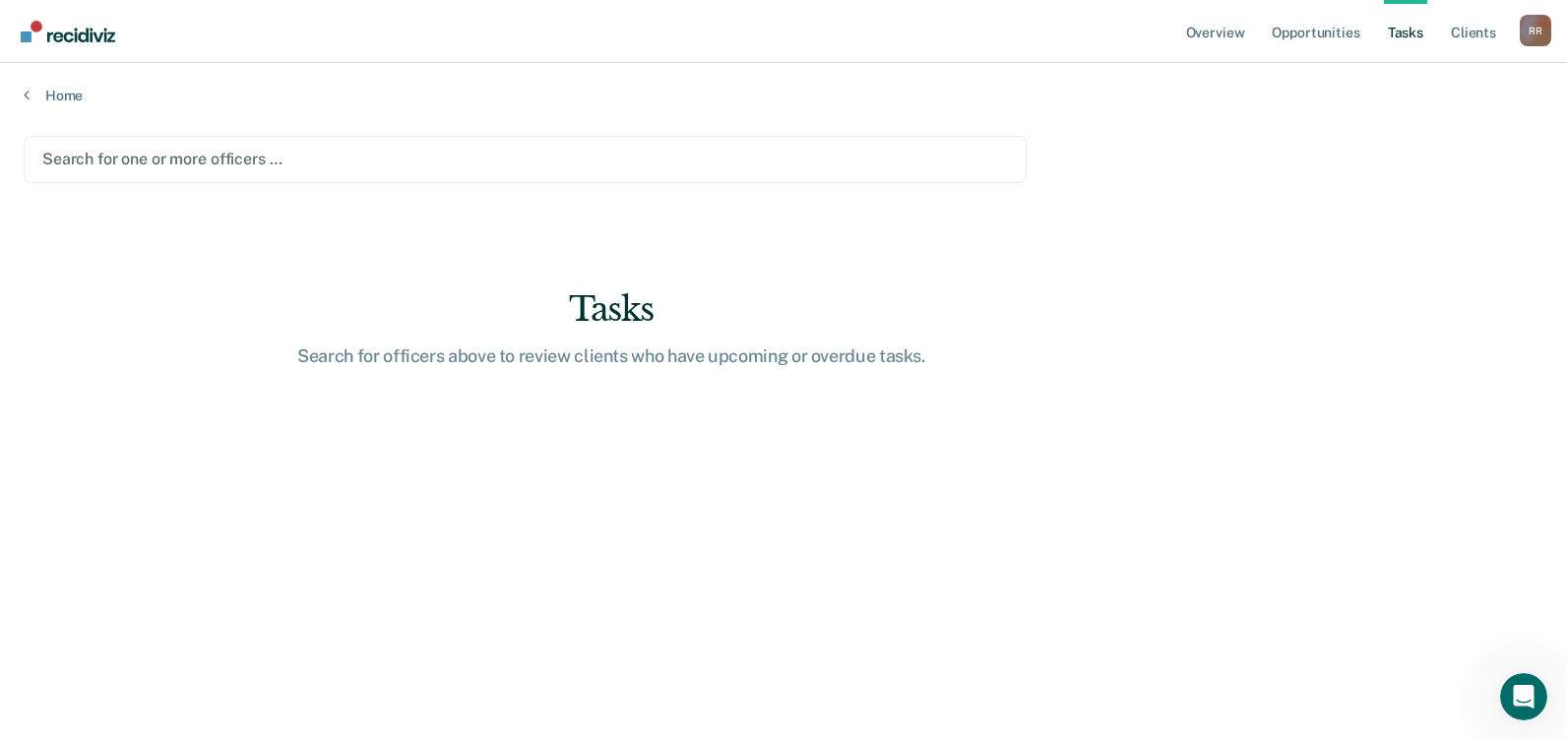
click at [211, 165] on div at bounding box center [525, 159] width 966 height 23
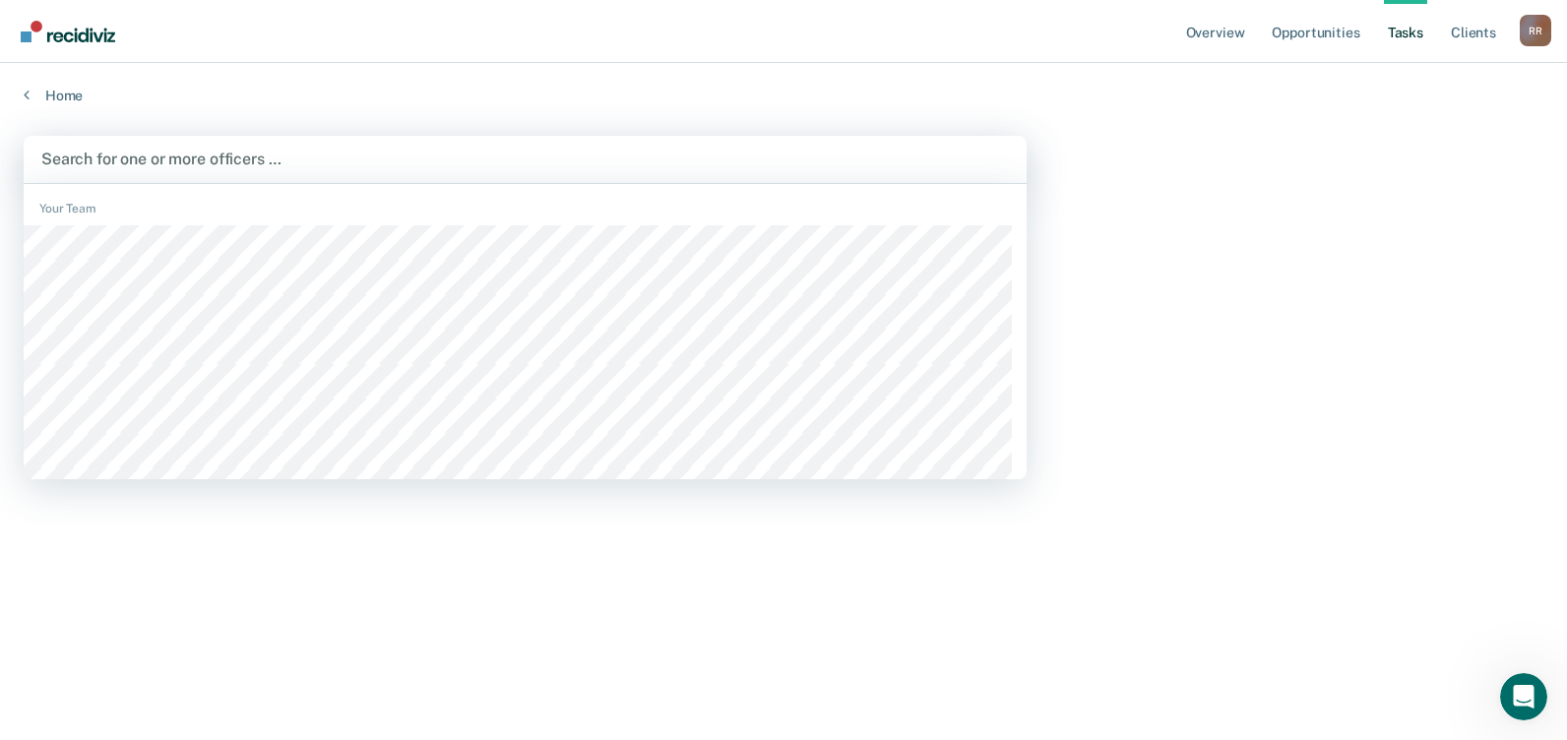
click at [302, 159] on div at bounding box center [525, 159] width 968 height 23
click at [147, 160] on div at bounding box center [525, 159] width 968 height 23
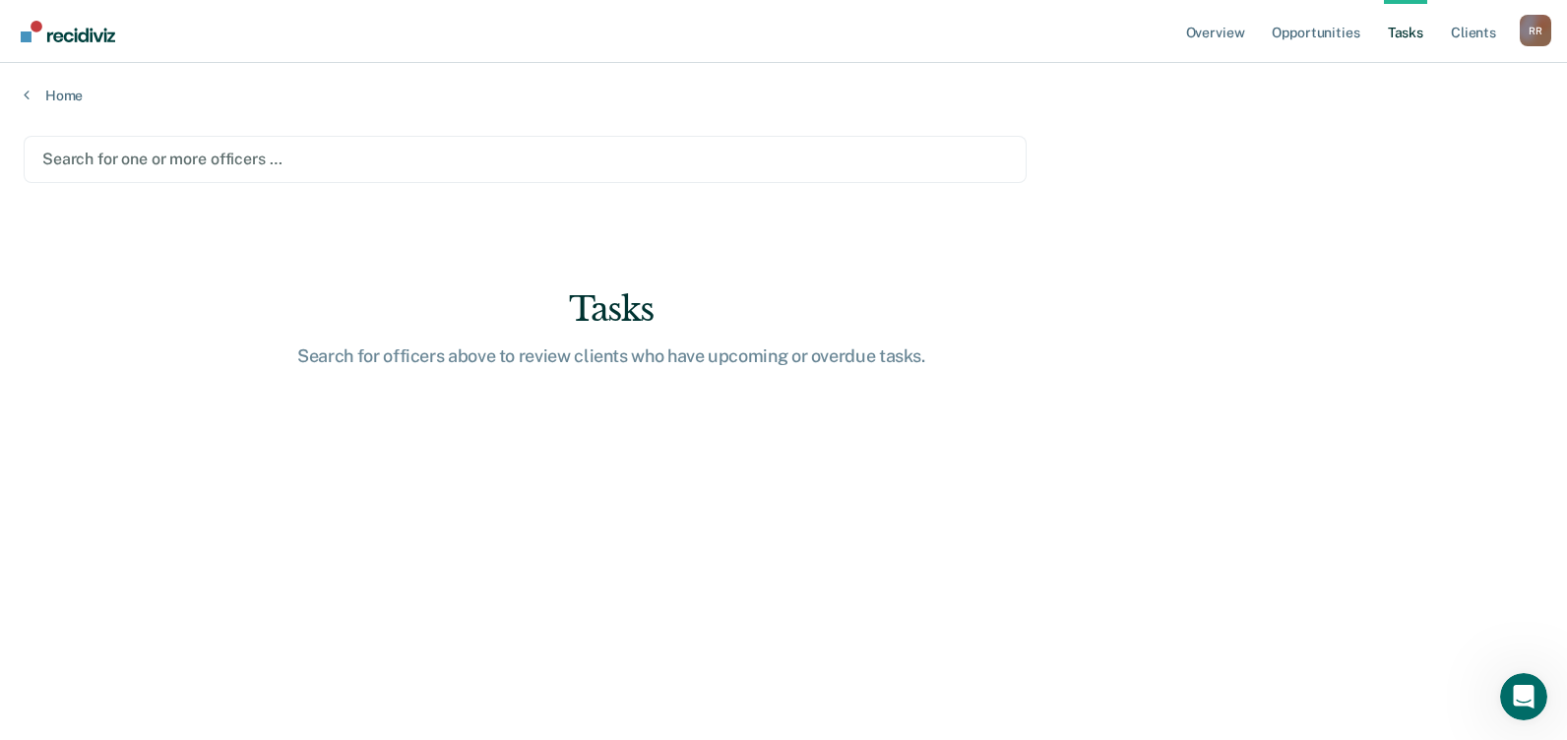
click at [170, 155] on div at bounding box center [525, 159] width 966 height 23
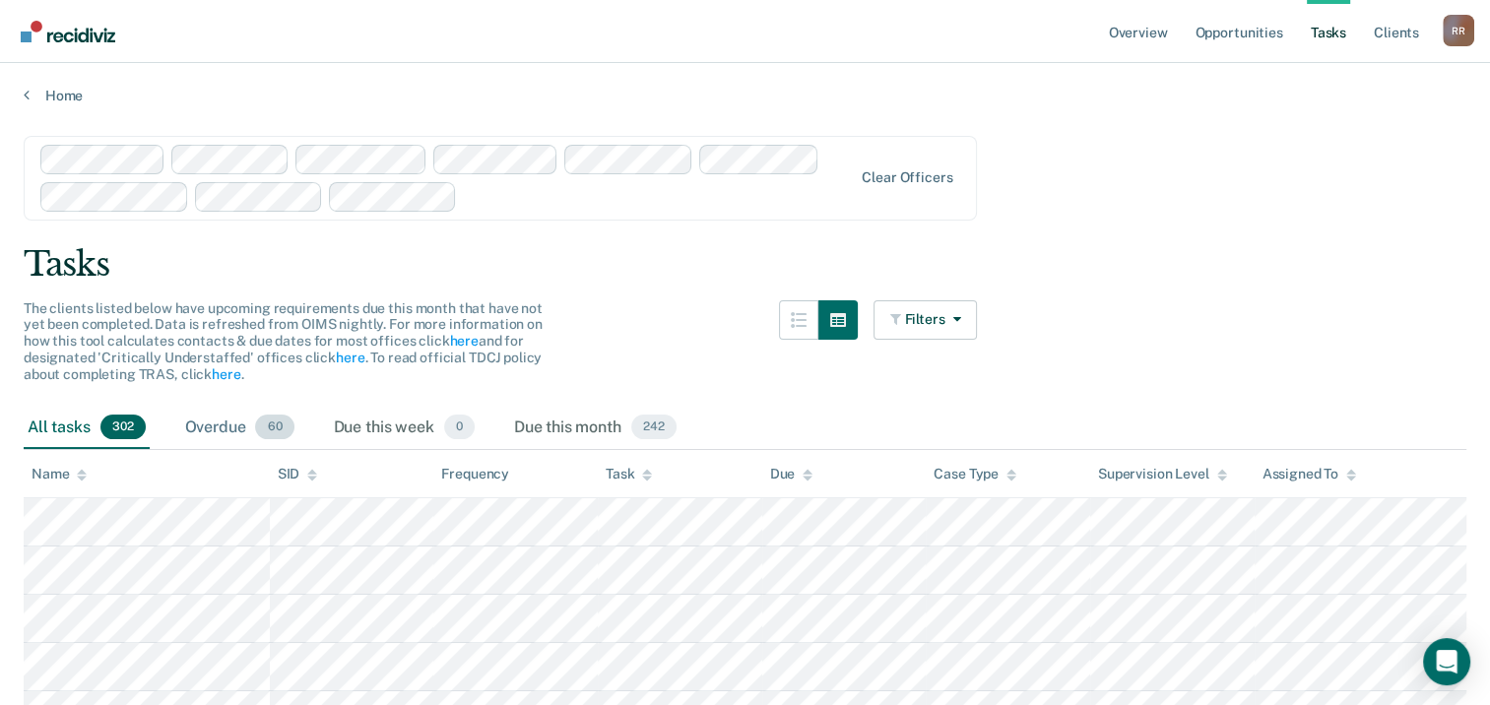
click at [209, 424] on div "Overdue 60" at bounding box center [239, 428] width 117 height 43
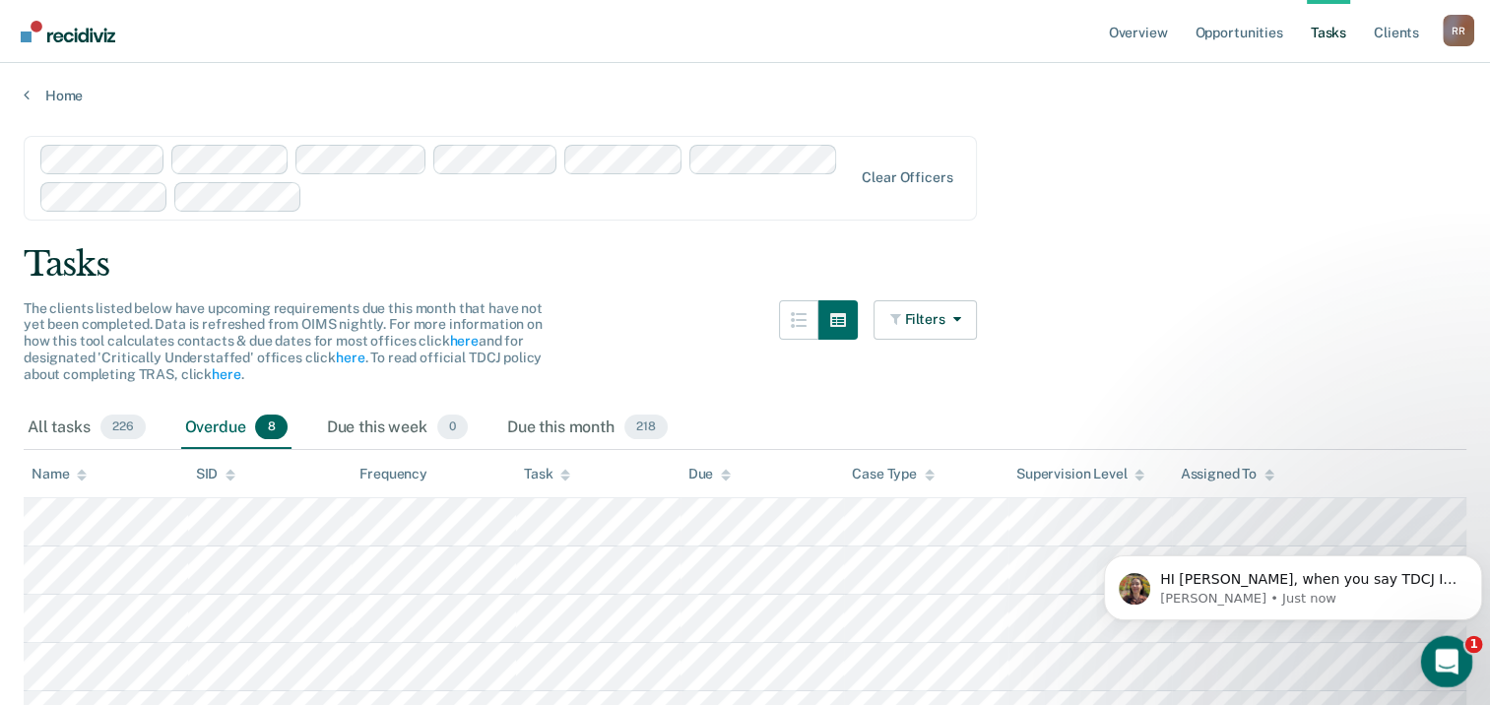
click at [1446, 663] on icon "Open Intercom Messenger" at bounding box center [1443, 659] width 32 height 32
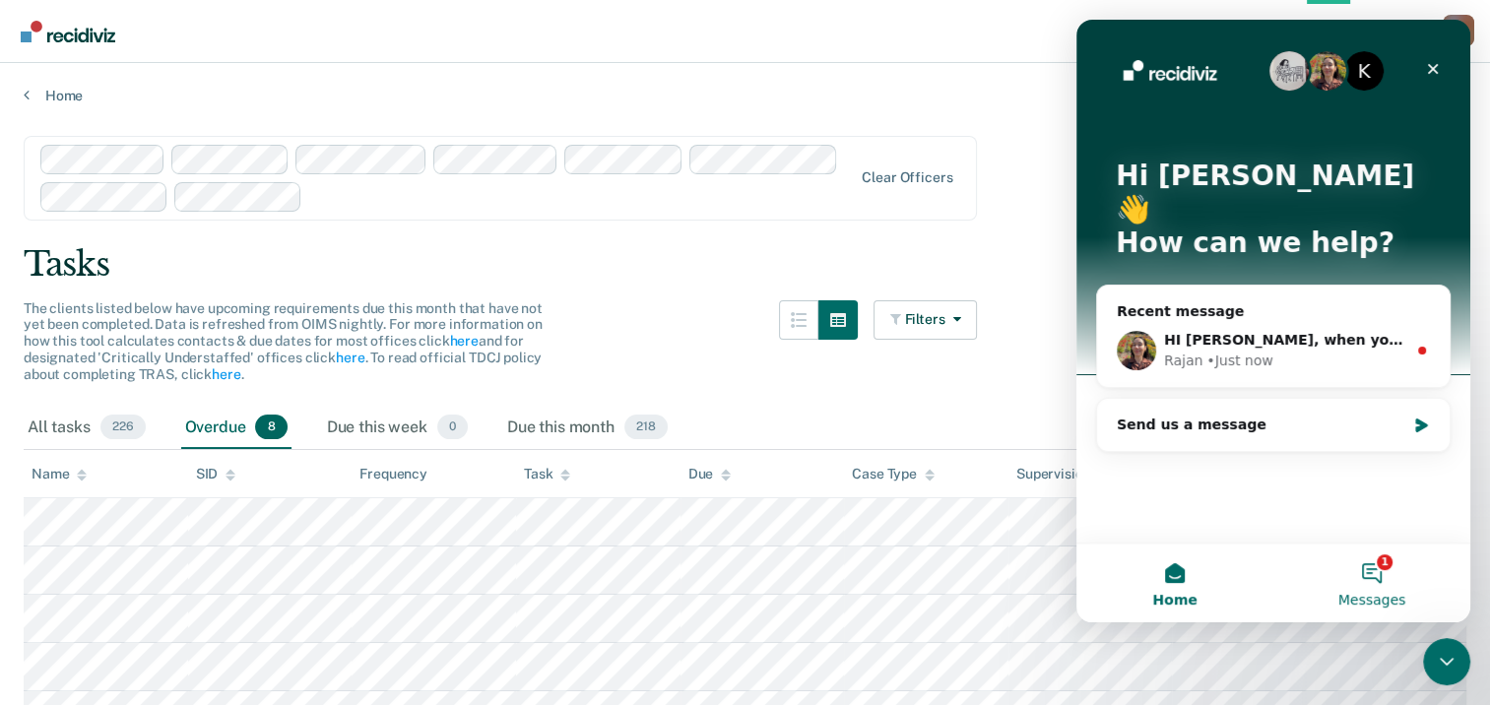
click at [1371, 570] on button "1 Messages" at bounding box center [1371, 582] width 197 height 79
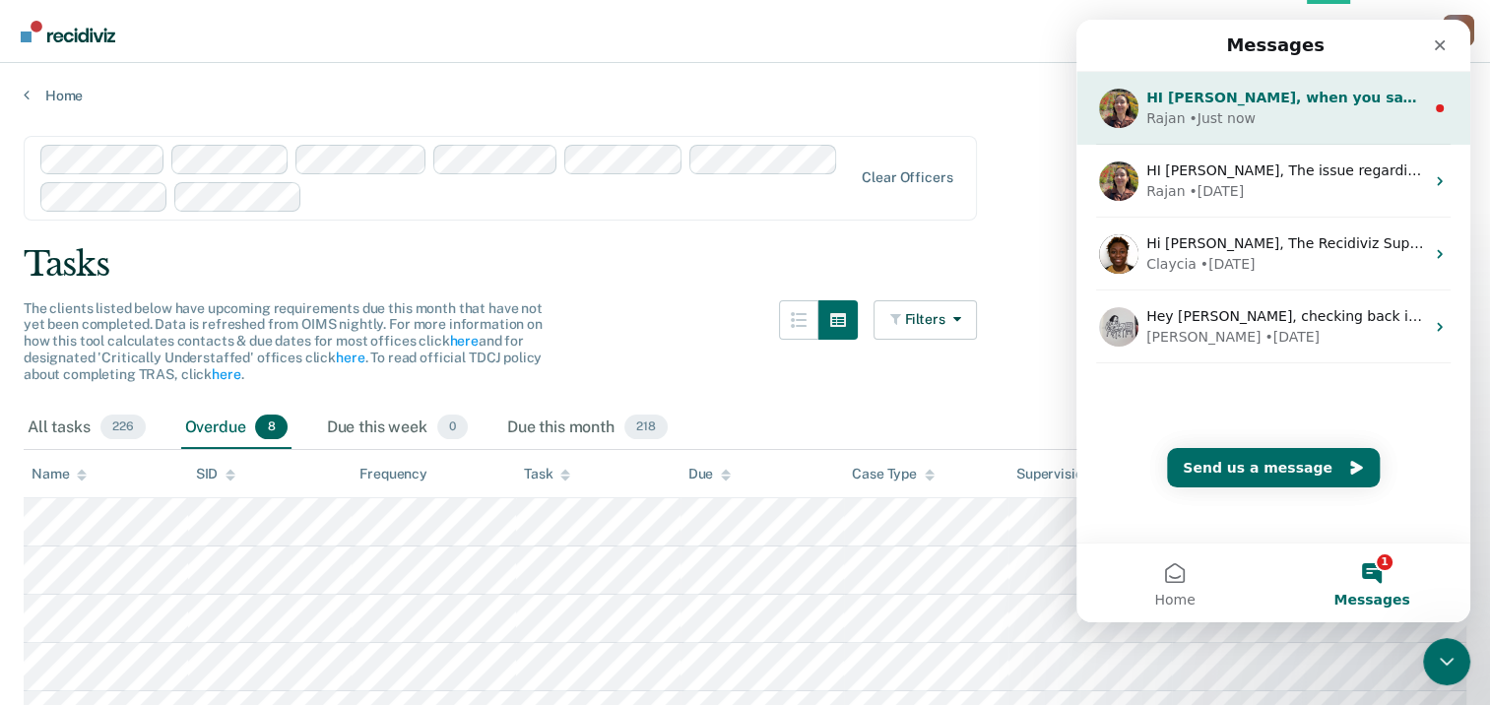
click at [1265, 106] on div "HI [PERSON_NAME], when you say TDCJ ID what exactly is that? Are they in custod…" at bounding box center [1285, 98] width 278 height 21
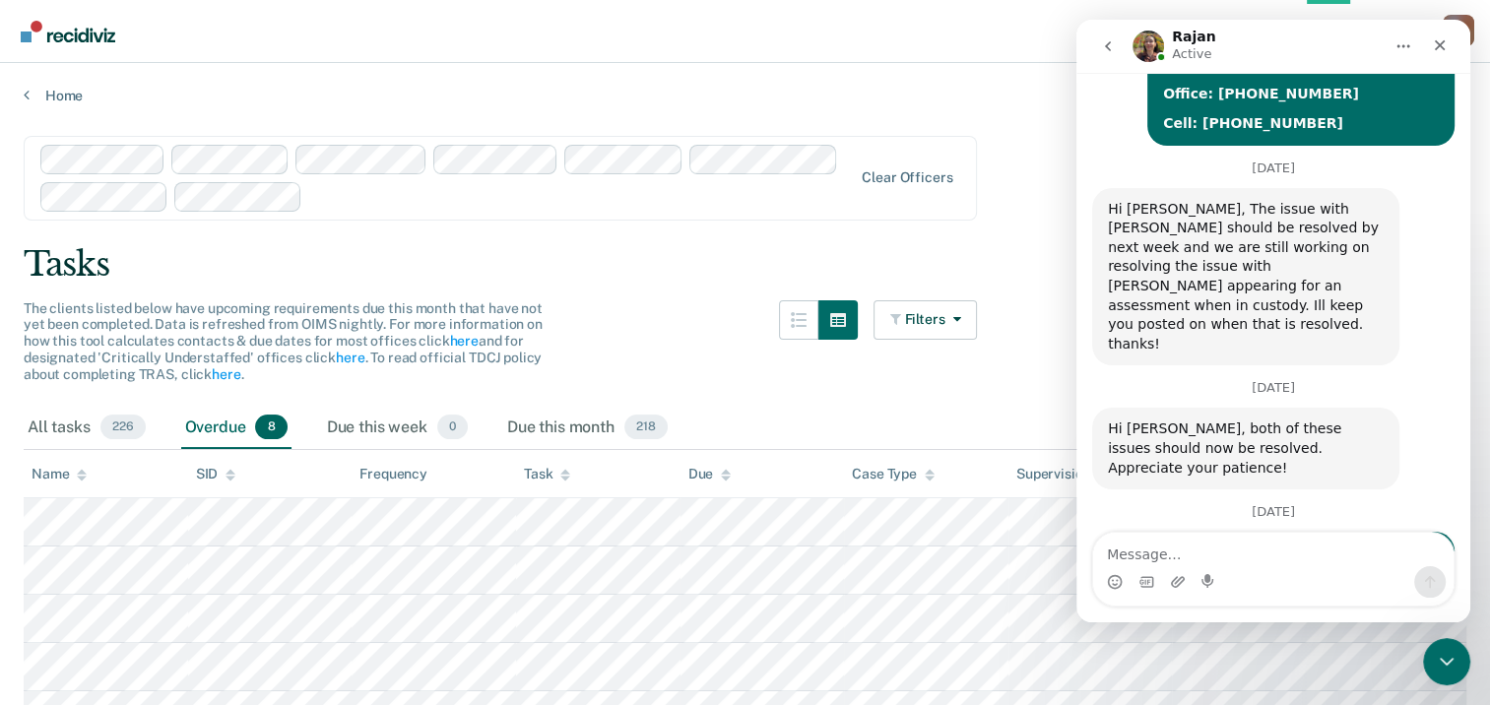
scroll to position [919, 0]
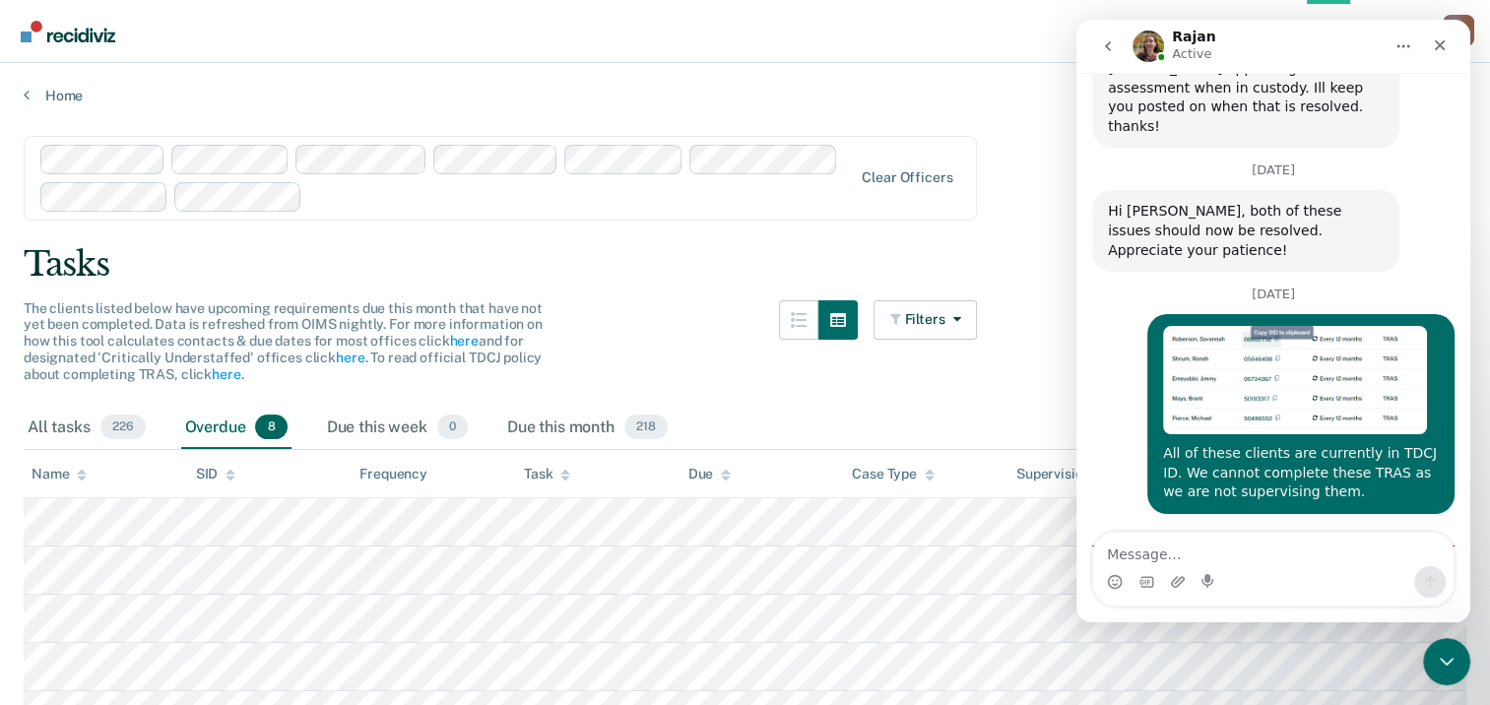
click at [1297, 571] on div "Intercom messenger" at bounding box center [1273, 582] width 360 height 32
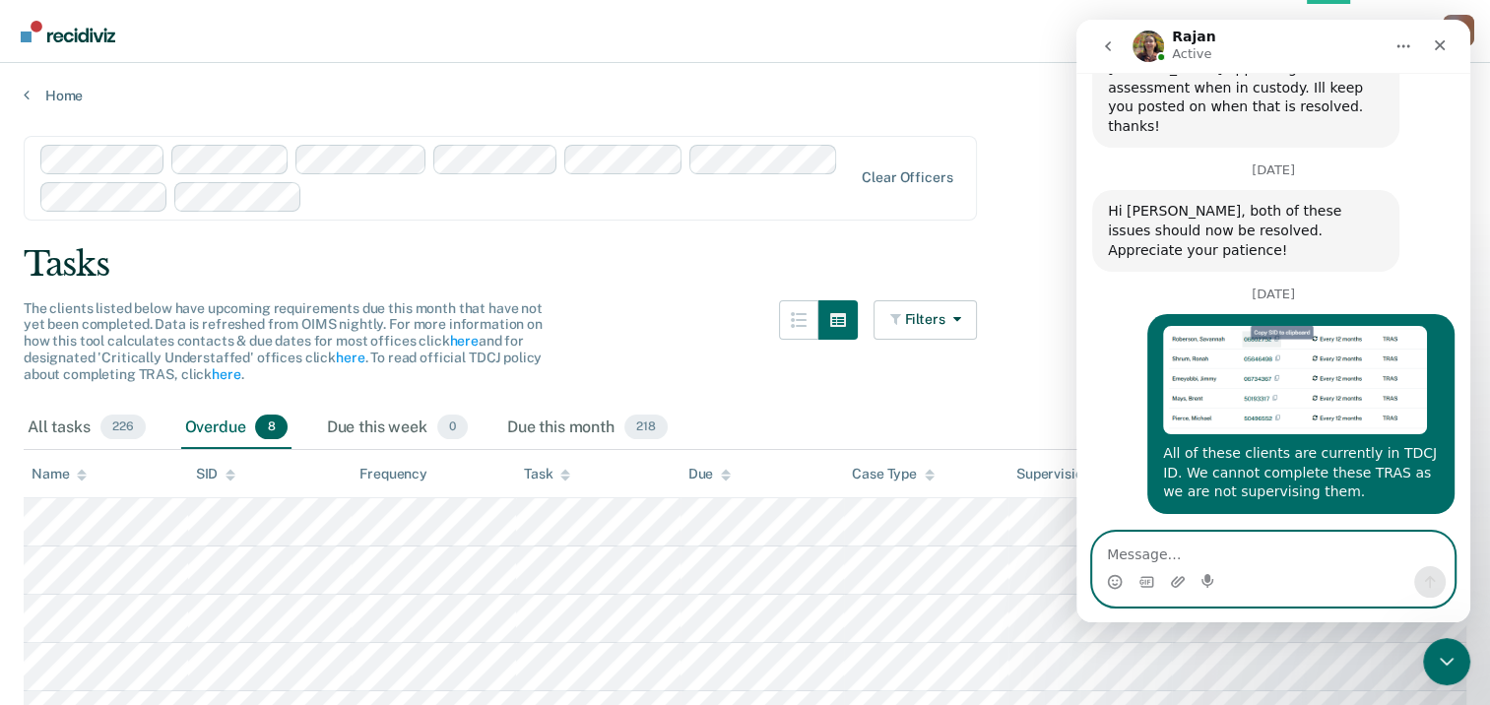
click at [1167, 543] on textarea "Message…" at bounding box center [1273, 549] width 360 height 33
type textarea "yes they are in an actual Unit / in custody"
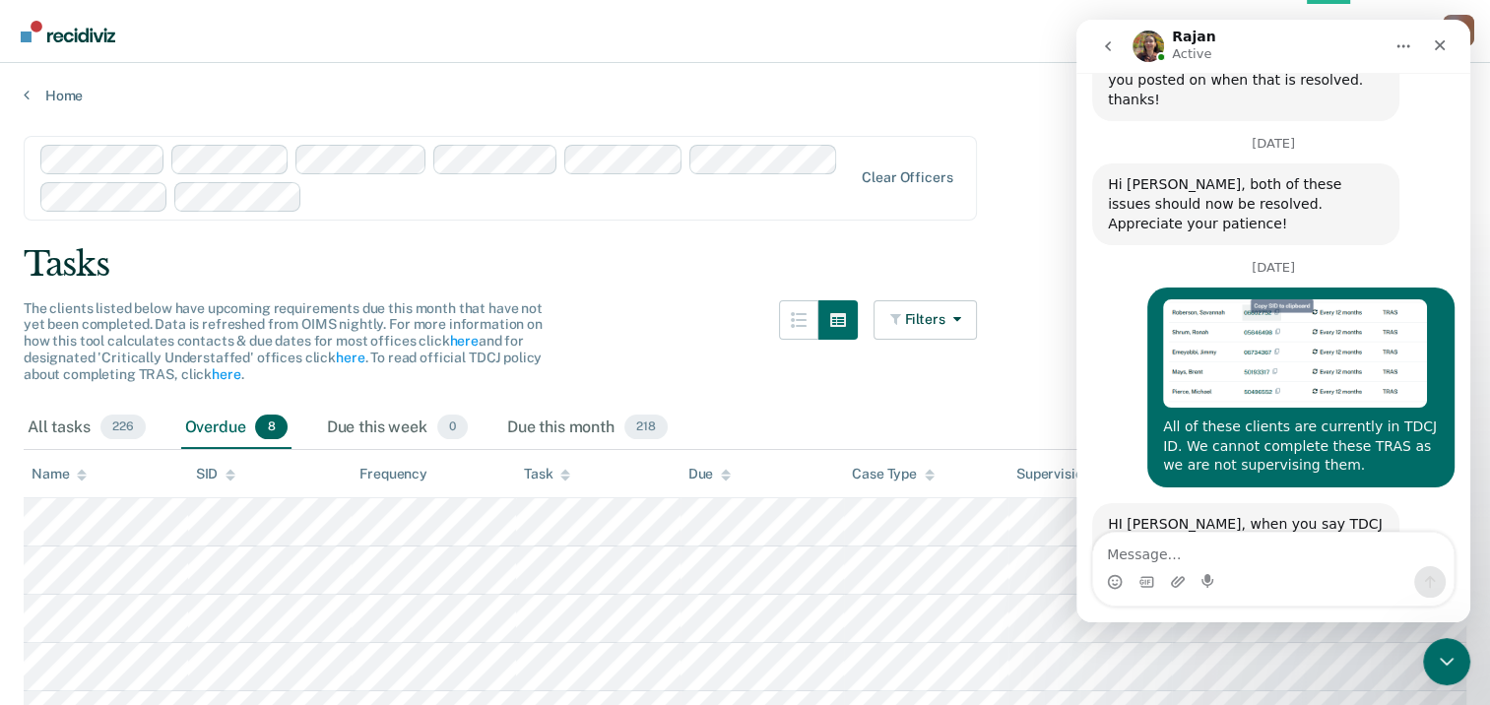
click at [1004, 280] on div "Tasks" at bounding box center [745, 264] width 1442 height 40
click at [1439, 47] on icon "Close" at bounding box center [1439, 45] width 16 height 16
